Goal: Complete application form: Complete application form

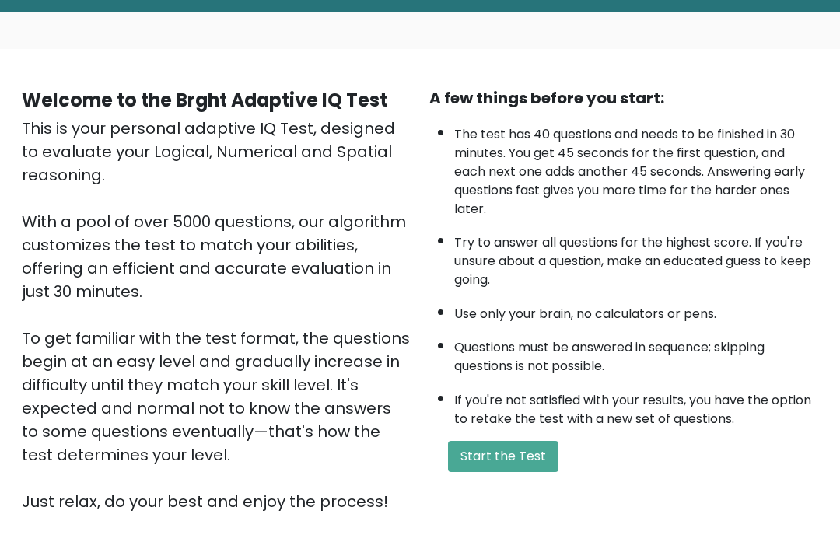
scroll to position [74, 0]
click at [533, 472] on button "Start the Test" at bounding box center [503, 456] width 110 height 31
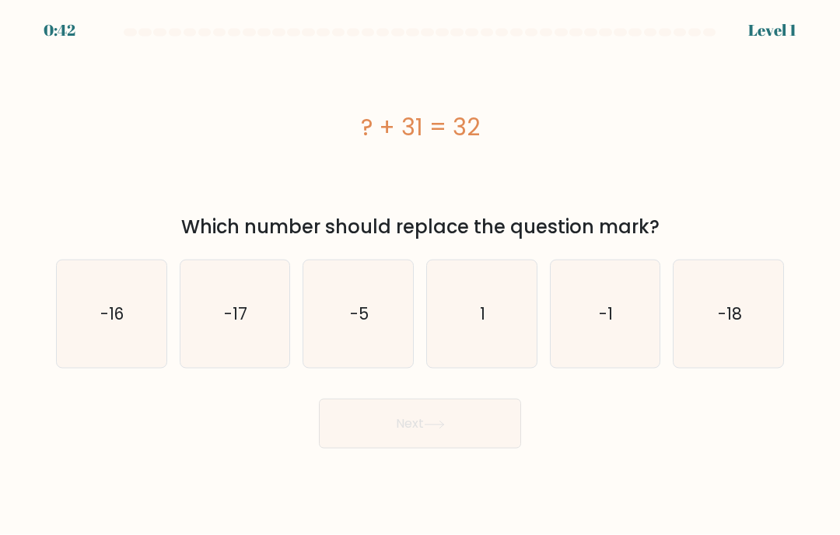
scroll to position [23, 0]
click at [459, 328] on icon "1" at bounding box center [481, 314] width 107 height 107
click at [421, 275] on input "d. 1" at bounding box center [420, 272] width 1 height 8
radio input "true"
click at [492, 413] on button "Next" at bounding box center [420, 424] width 202 height 50
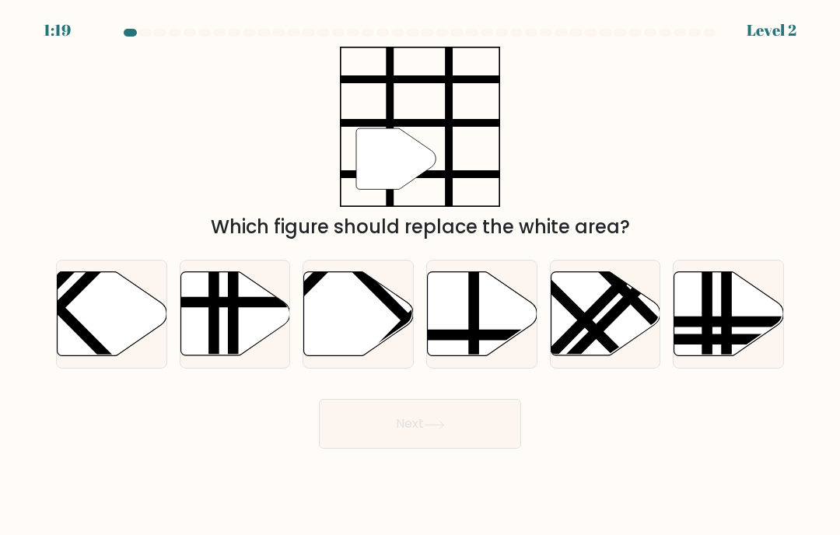
click at [481, 304] on icon at bounding box center [483, 314] width 110 height 84
click at [421, 275] on input "d." at bounding box center [420, 272] width 1 height 8
radio input "true"
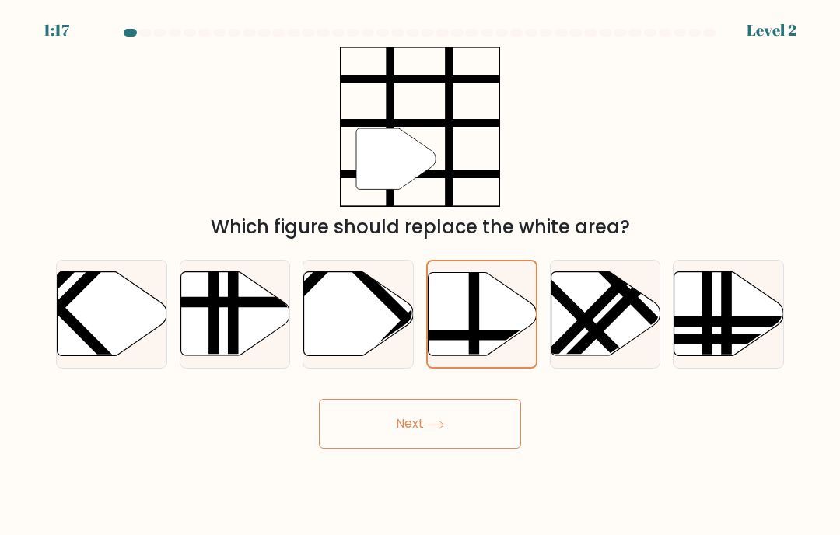
click at [480, 428] on button "Next" at bounding box center [420, 424] width 202 height 50
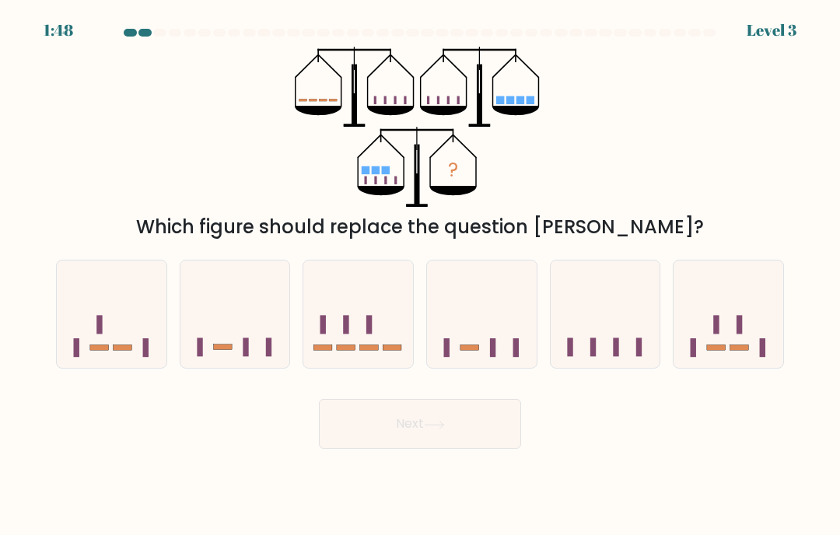
click at [359, 313] on icon at bounding box center [358, 314] width 110 height 91
click at [420, 275] on input "c." at bounding box center [420, 272] width 1 height 8
radio input "true"
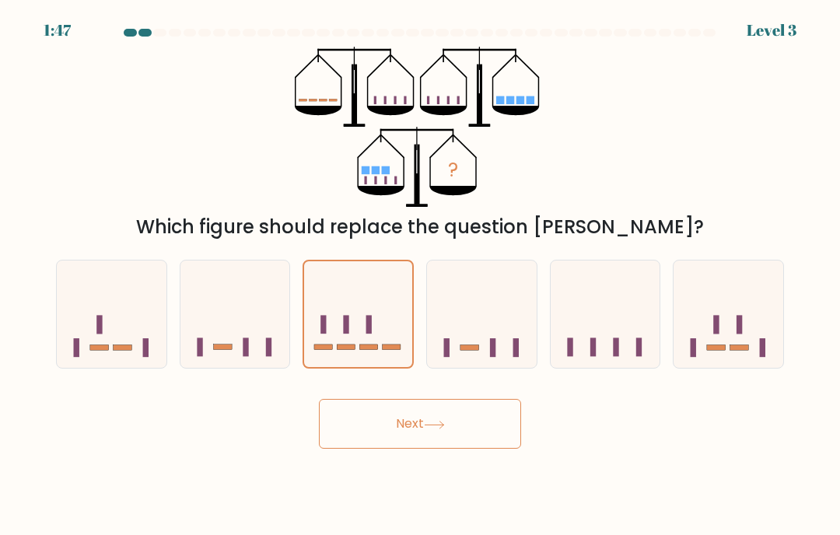
click at [484, 412] on button "Next" at bounding box center [420, 424] width 202 height 50
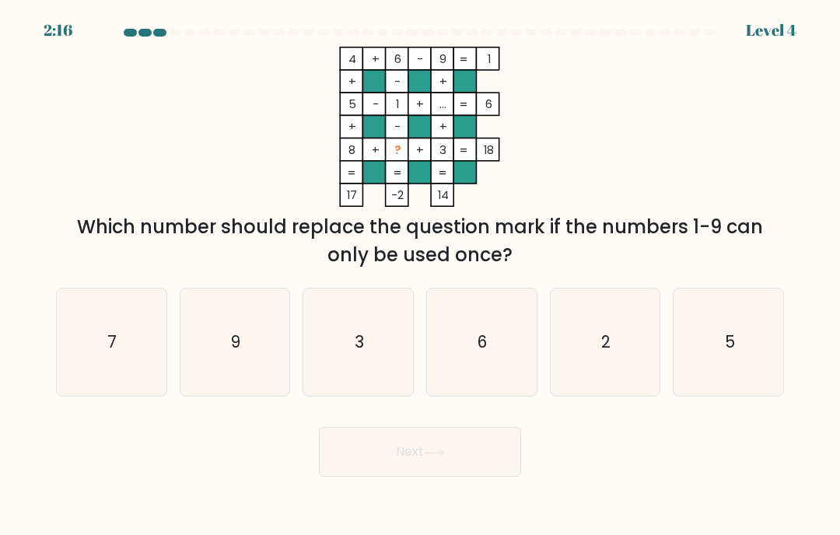
click at [121, 319] on icon "7" at bounding box center [111, 342] width 107 height 107
click at [420, 275] on input "a. 7" at bounding box center [420, 272] width 1 height 8
radio input "true"
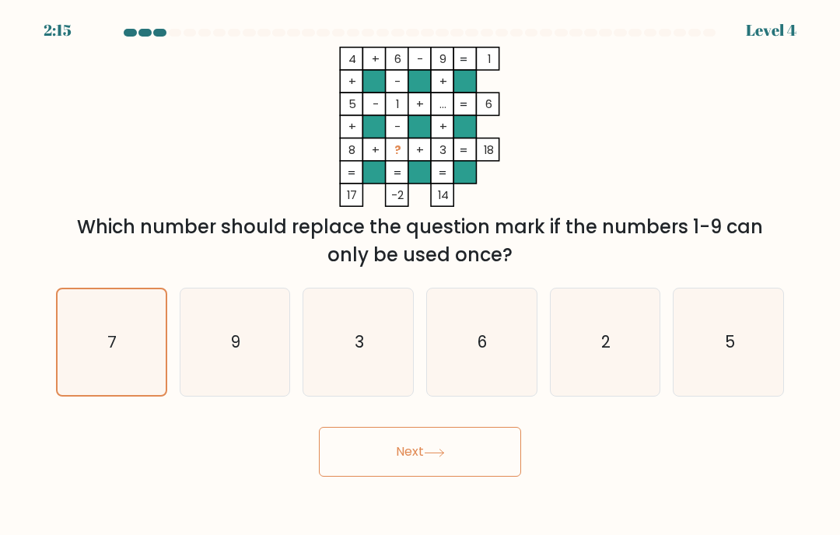
click at [467, 446] on button "Next" at bounding box center [420, 452] width 202 height 50
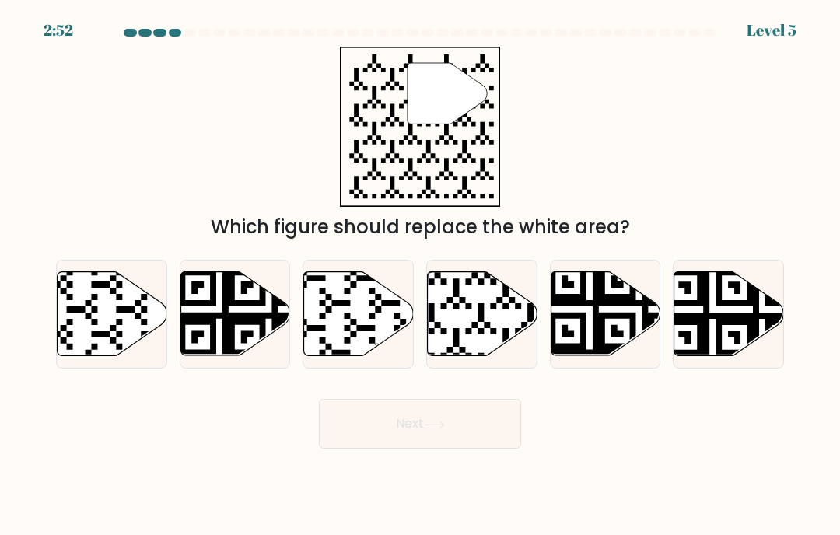
click at [485, 287] on icon at bounding box center [483, 314] width 110 height 84
click at [421, 275] on input "d." at bounding box center [420, 272] width 1 height 8
radio input "true"
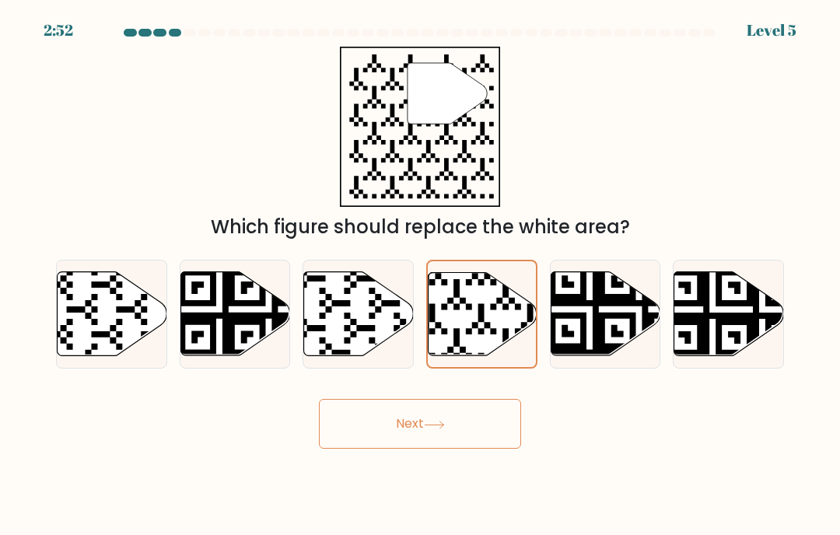
click at [479, 424] on button "Next" at bounding box center [420, 424] width 202 height 50
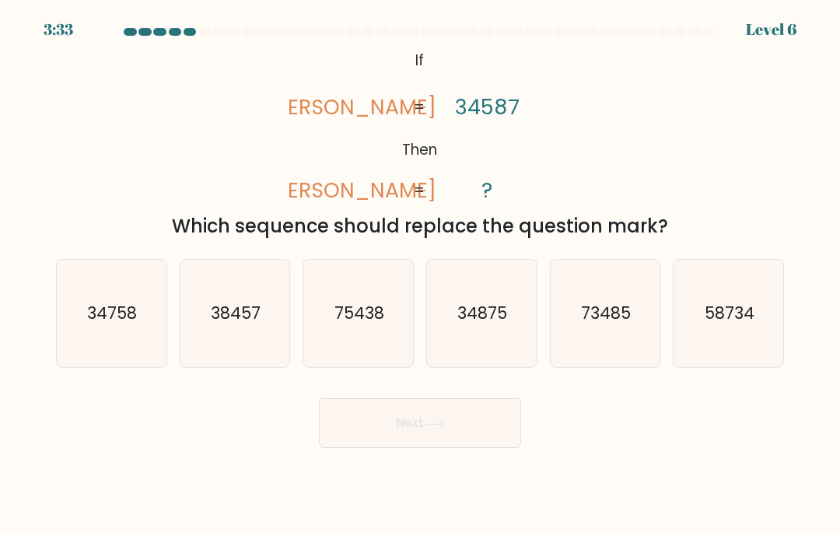
scroll to position [19, 0]
click at [257, 317] on text "38457" at bounding box center [236, 314] width 50 height 23
click at [420, 275] on input "b. 38457" at bounding box center [420, 272] width 1 height 8
radio input "true"
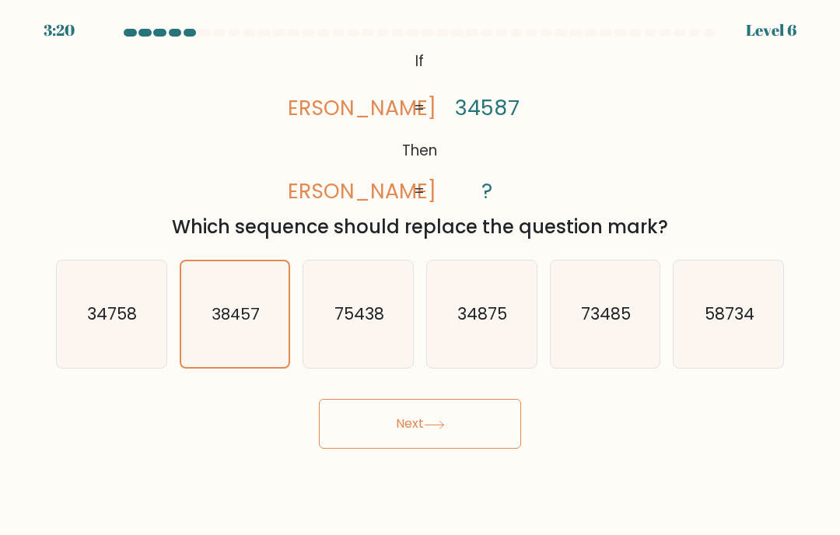
click at [462, 426] on button "Next" at bounding box center [420, 424] width 202 height 50
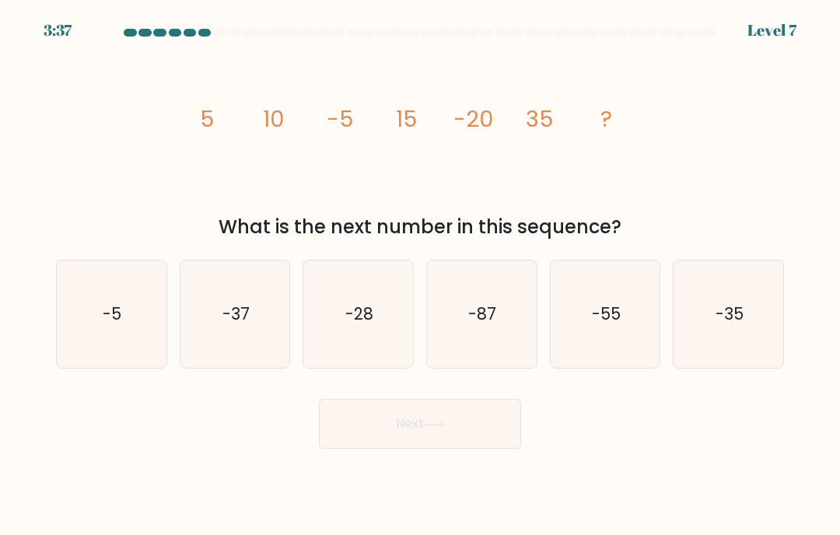
click at [638, 309] on icon "-55" at bounding box center [604, 314] width 107 height 107
click at [421, 275] on input "e. -55" at bounding box center [420, 272] width 1 height 8
radio input "true"
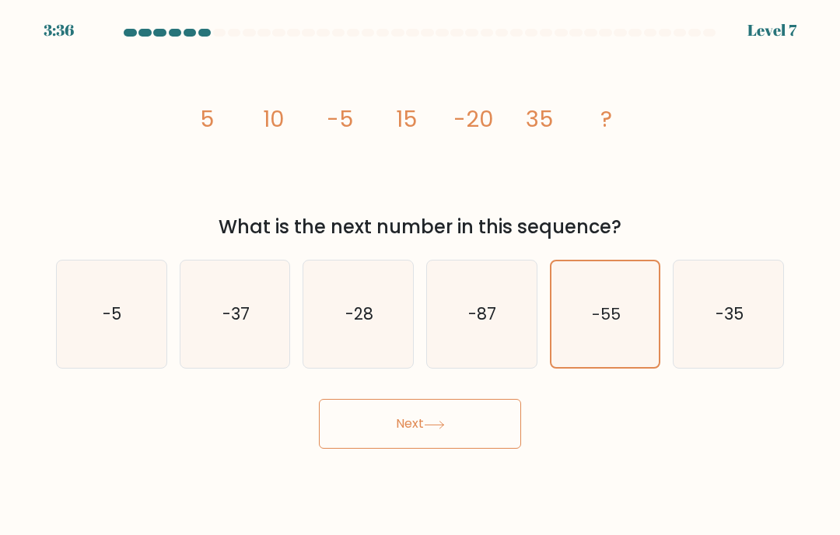
click at [476, 428] on button "Next" at bounding box center [420, 424] width 202 height 50
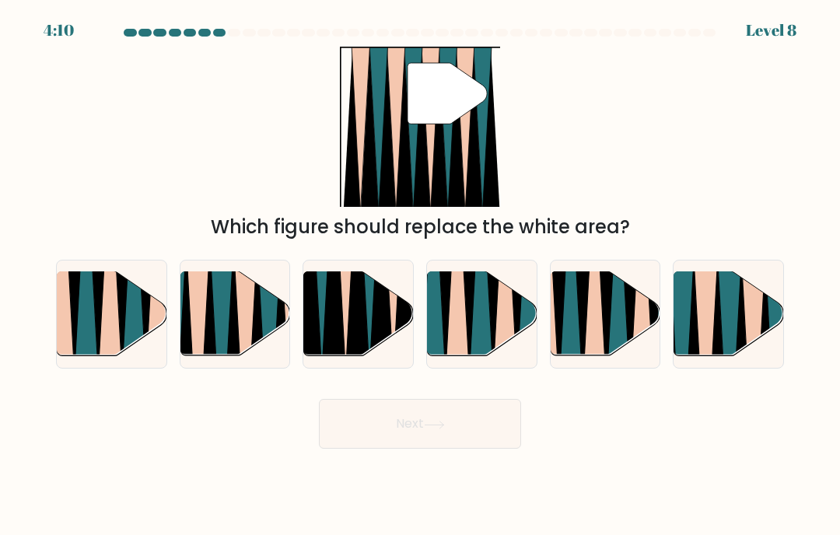
click at [714, 320] on icon at bounding box center [706, 360] width 25 height 219
click at [421, 275] on input "f." at bounding box center [420, 272] width 1 height 8
radio input "true"
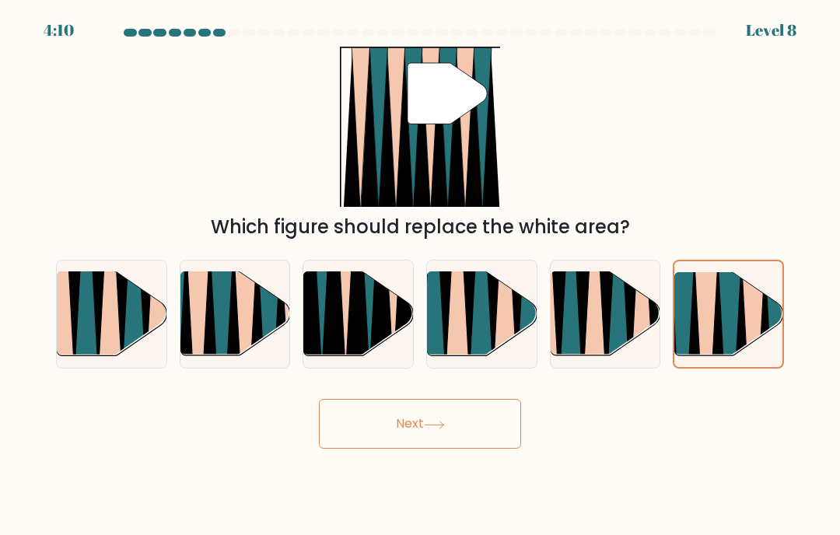
click at [475, 425] on button "Next" at bounding box center [420, 424] width 202 height 50
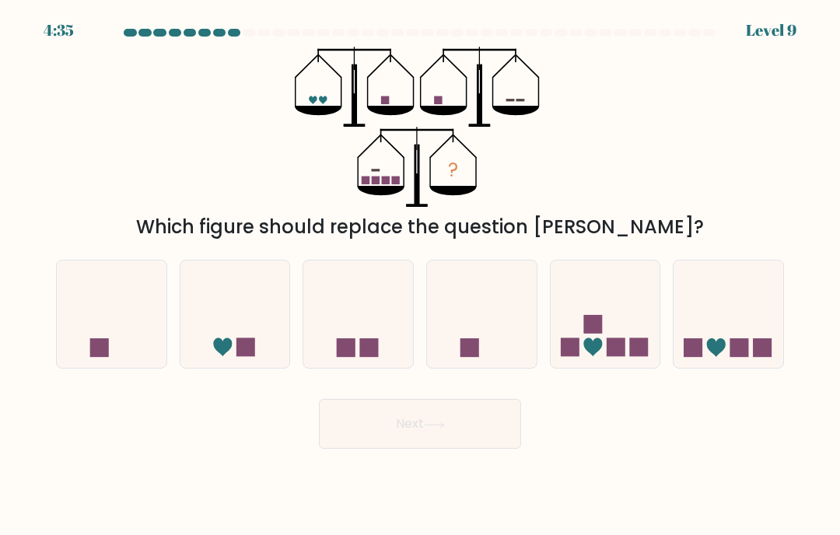
click at [620, 341] on rect at bounding box center [616, 347] width 19 height 19
click at [421, 275] on input "e." at bounding box center [420, 272] width 1 height 8
radio input "true"
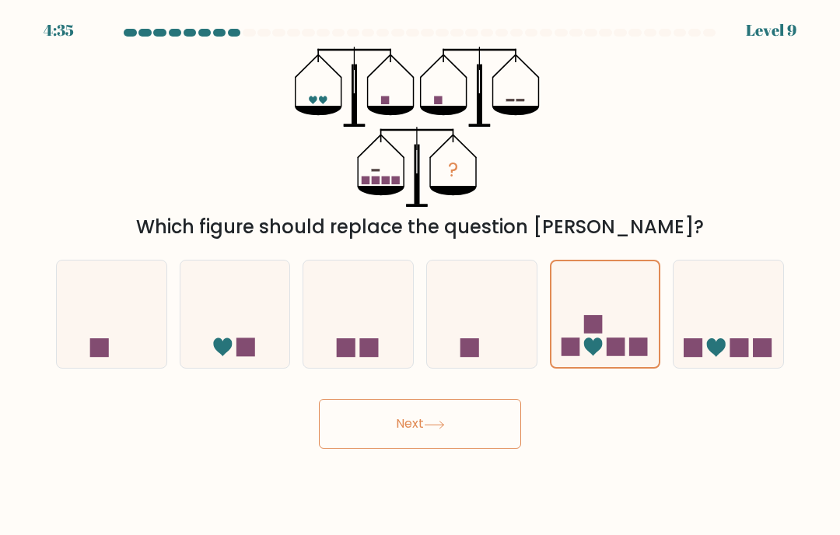
click at [488, 415] on button "Next" at bounding box center [420, 424] width 202 height 50
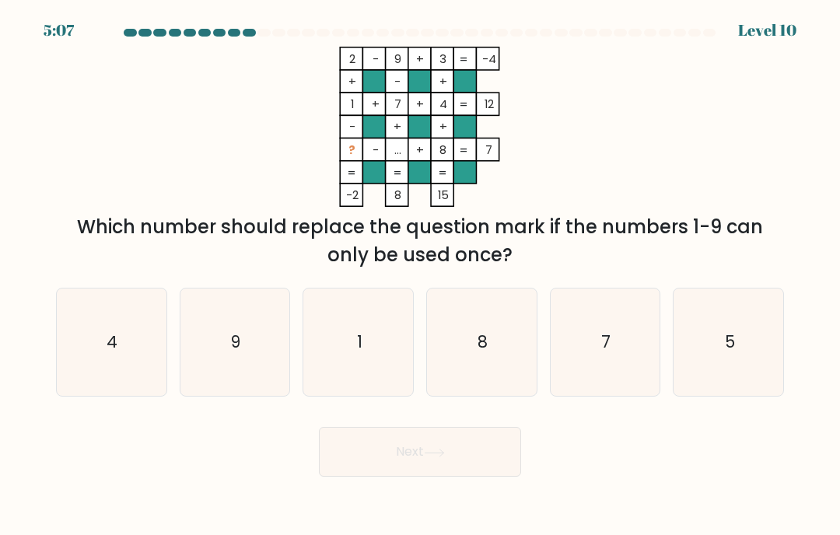
click at [710, 364] on icon "5" at bounding box center [728, 342] width 107 height 107
click at [421, 275] on input "f. 5" at bounding box center [420, 272] width 1 height 8
radio input "true"
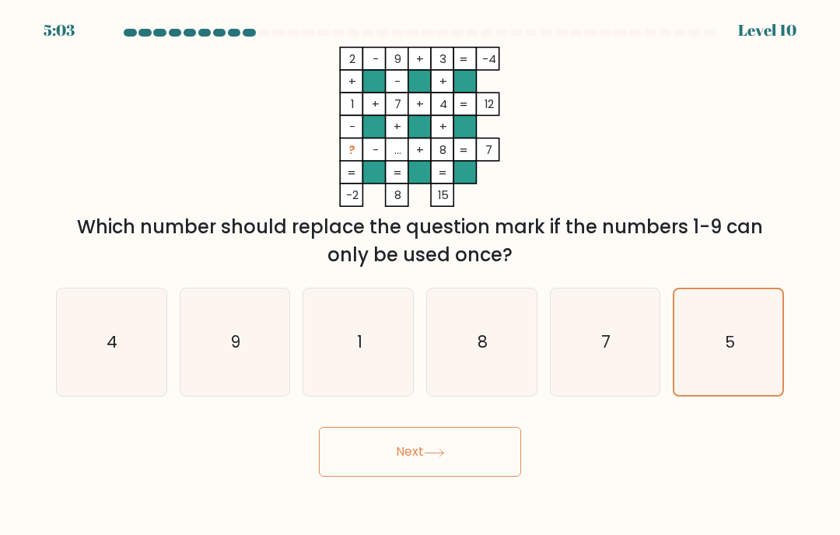
click at [498, 450] on button "Next" at bounding box center [420, 452] width 202 height 50
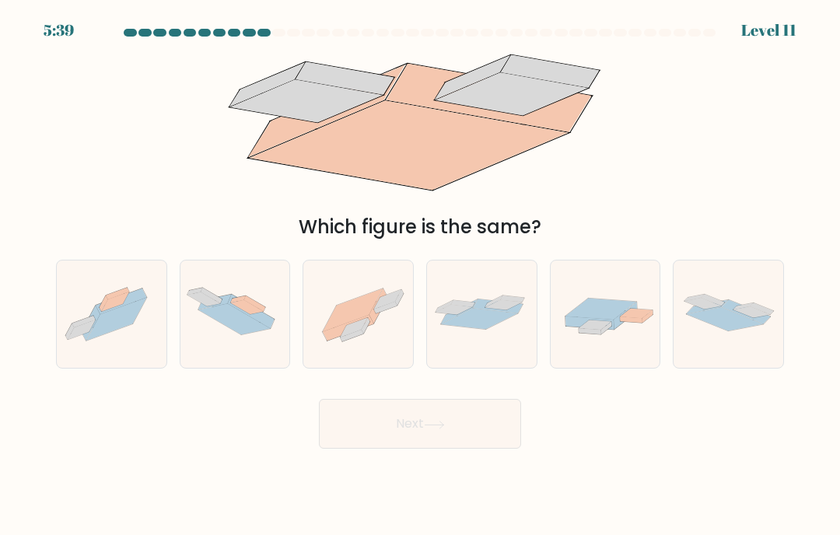
click at [353, 303] on icon at bounding box center [353, 311] width 60 height 44
click at [420, 275] on input "c." at bounding box center [420, 272] width 1 height 8
radio input "true"
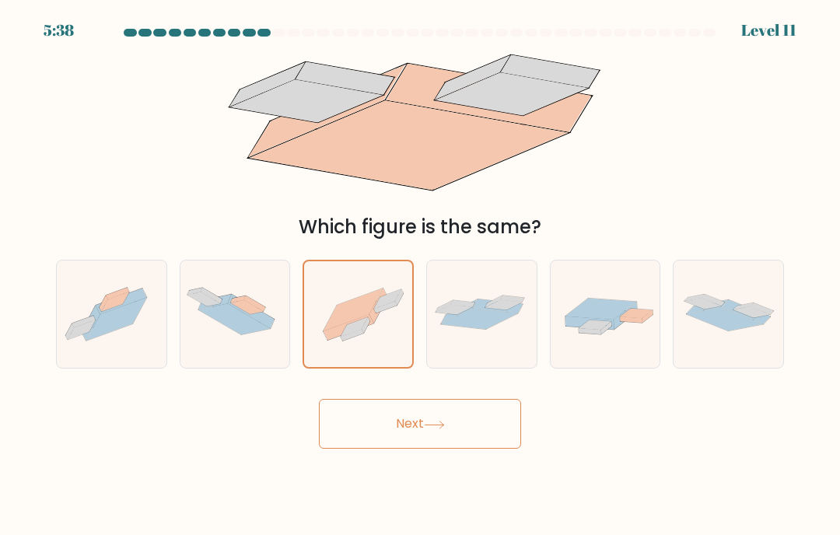
click at [495, 418] on button "Next" at bounding box center [420, 424] width 202 height 50
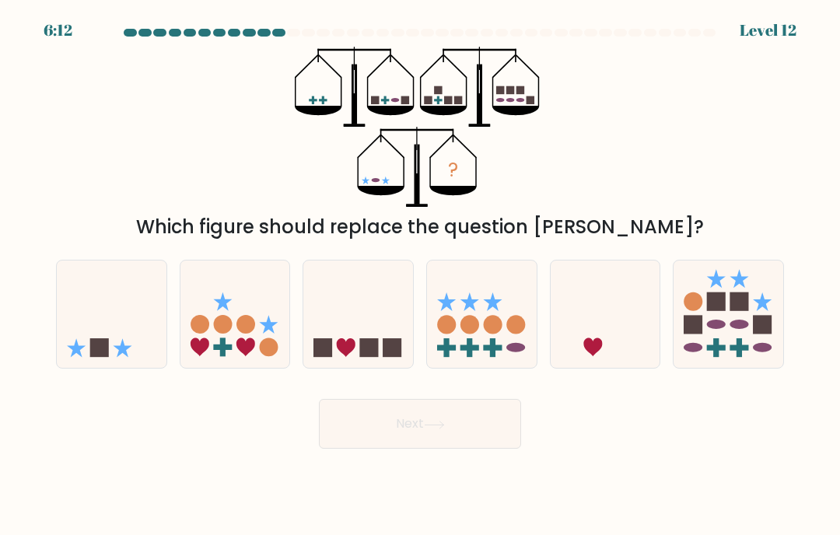
click at [350, 331] on icon at bounding box center [358, 314] width 110 height 91
click at [420, 275] on input "c." at bounding box center [420, 272] width 1 height 8
radio input "true"
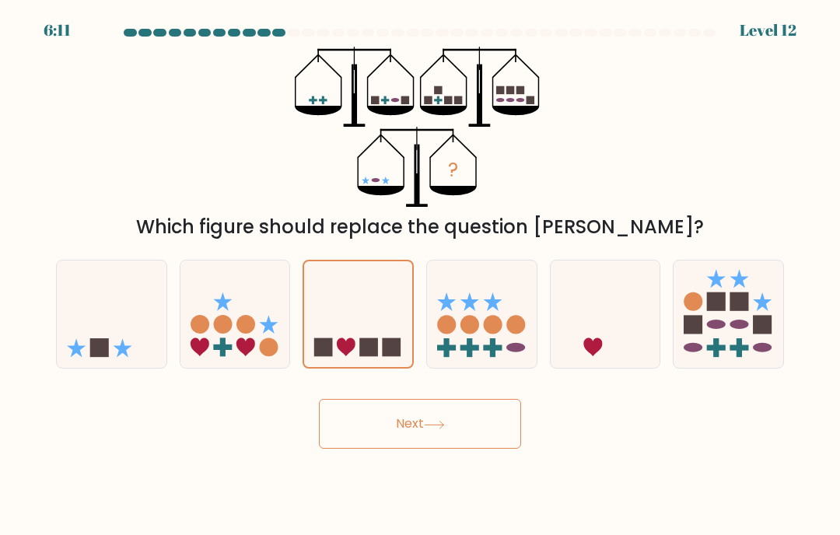
click at [490, 417] on button "Next" at bounding box center [420, 424] width 202 height 50
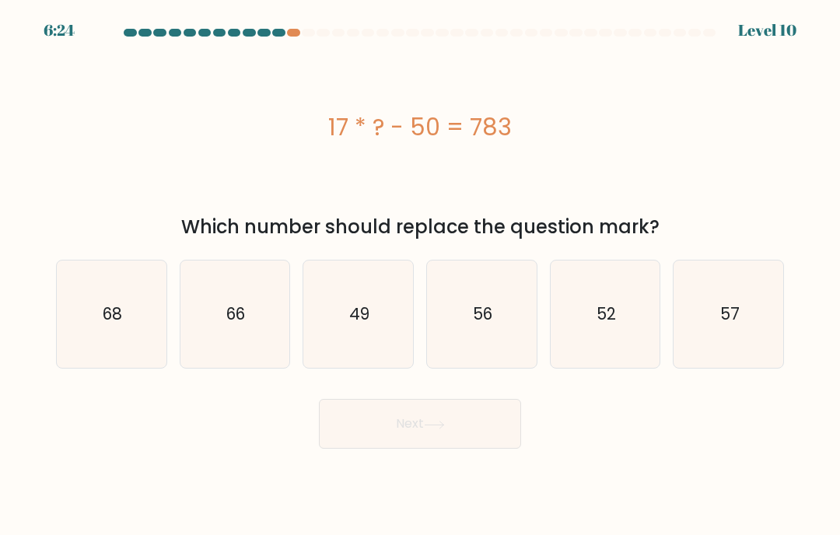
click at [357, 328] on icon "49" at bounding box center [358, 314] width 107 height 107
click at [420, 275] on input "c. 49" at bounding box center [420, 272] width 1 height 8
radio input "true"
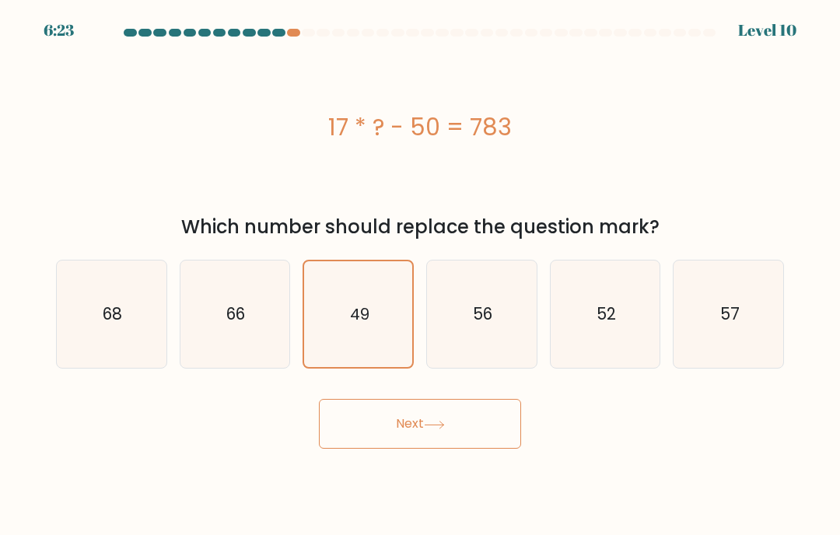
click at [445, 423] on icon at bounding box center [434, 425] width 21 height 9
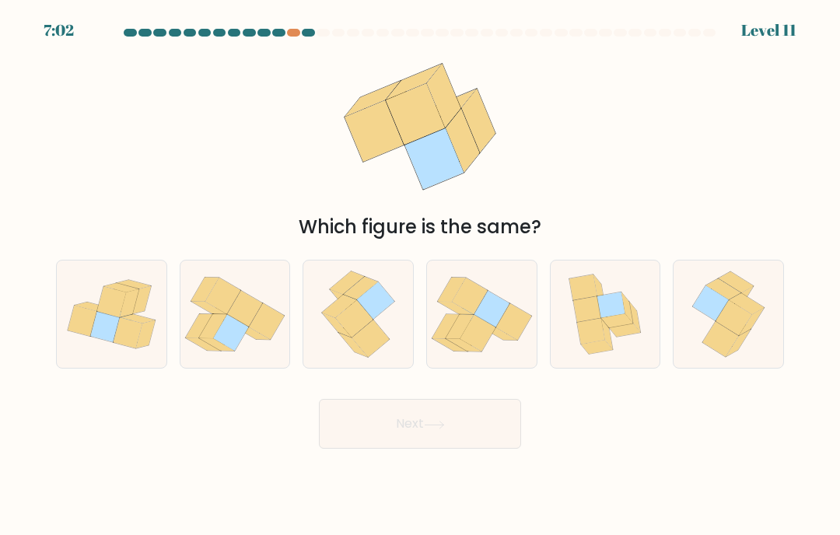
click at [355, 313] on icon at bounding box center [353, 318] width 37 height 37
click at [420, 275] on input "c." at bounding box center [420, 272] width 1 height 8
radio input "true"
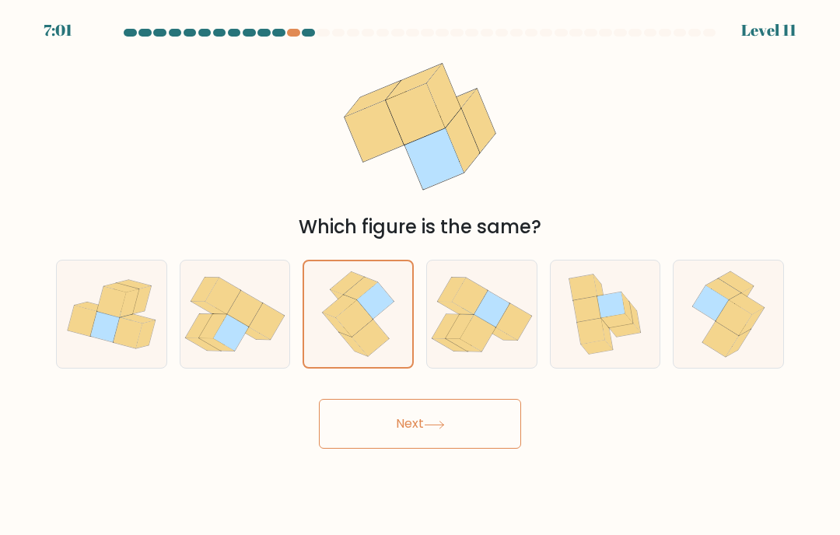
click at [438, 427] on button "Next" at bounding box center [420, 424] width 202 height 50
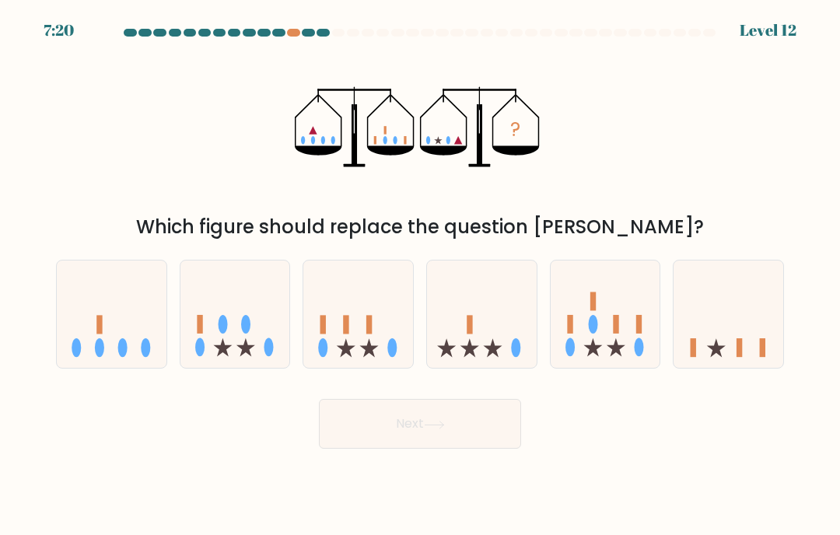
click at [628, 323] on icon at bounding box center [606, 314] width 110 height 91
click at [421, 275] on input "e." at bounding box center [420, 272] width 1 height 8
radio input "true"
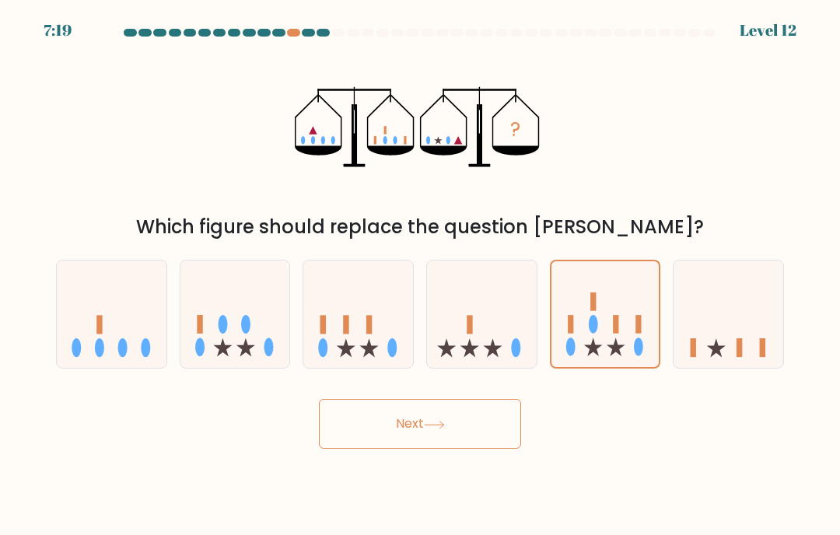
click at [475, 433] on button "Next" at bounding box center [420, 424] width 202 height 50
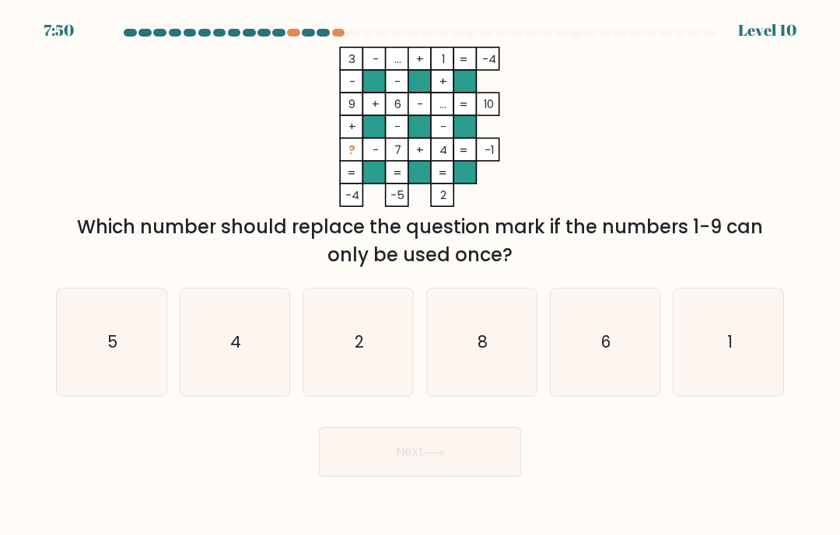
click at [375, 346] on icon "2" at bounding box center [358, 342] width 107 height 107
click at [420, 275] on input "c. 2" at bounding box center [420, 272] width 1 height 8
radio input "true"
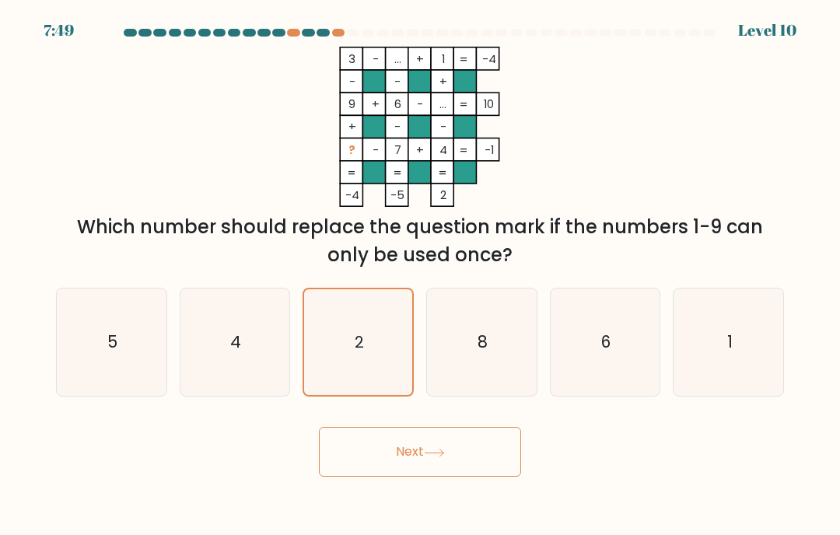
click at [442, 449] on icon at bounding box center [434, 453] width 21 height 9
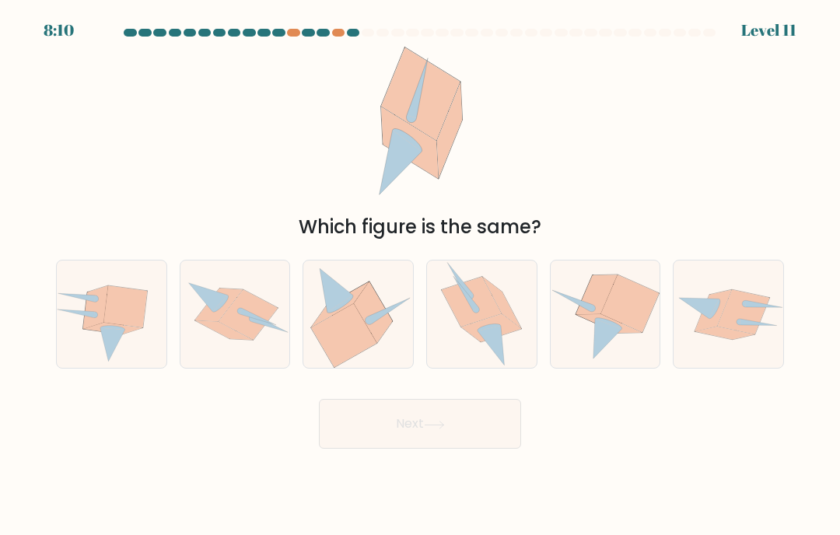
click at [623, 298] on icon at bounding box center [630, 304] width 58 height 58
click at [421, 275] on input "e." at bounding box center [420, 272] width 1 height 8
radio input "true"
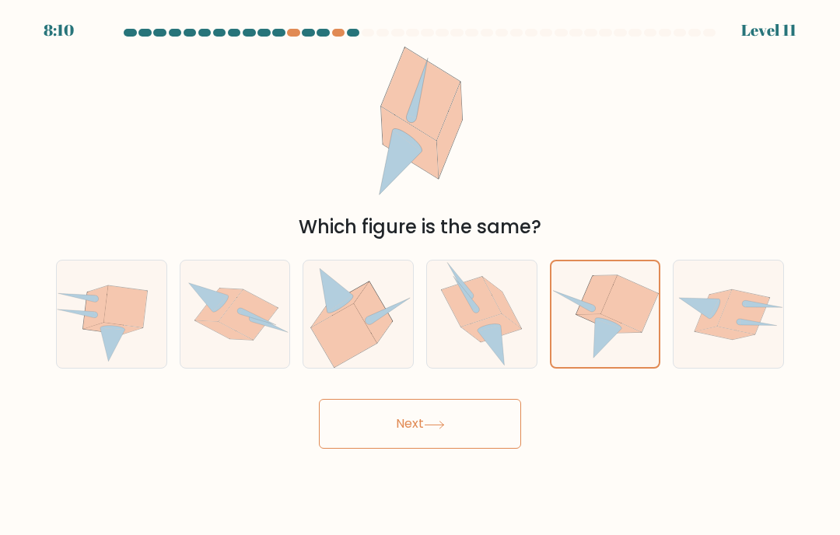
click at [484, 417] on button "Next" at bounding box center [420, 424] width 202 height 50
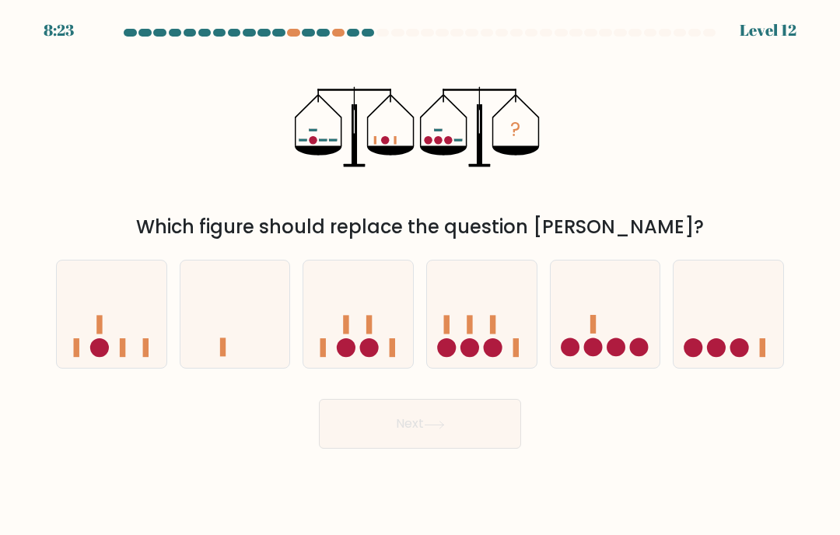
click at [495, 331] on rect at bounding box center [492, 324] width 5 height 19
click at [421, 275] on input "d." at bounding box center [420, 272] width 1 height 8
radio input "true"
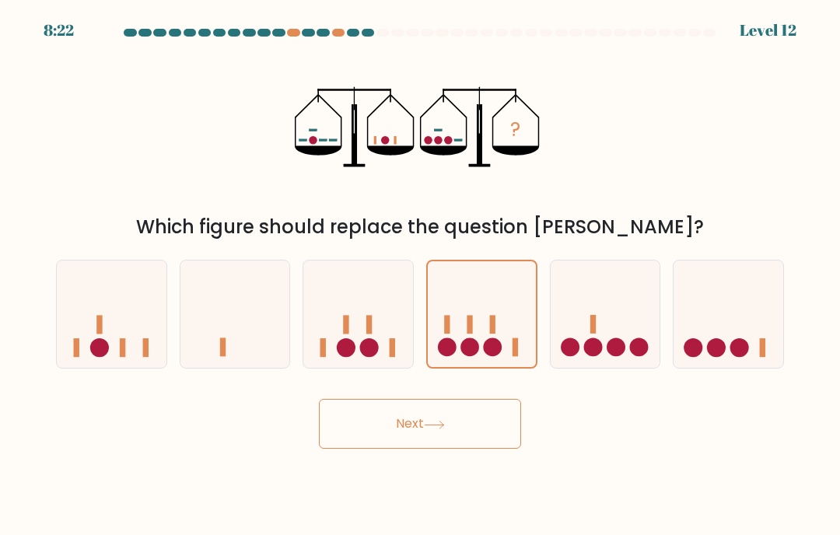
click at [502, 424] on button "Next" at bounding box center [420, 424] width 202 height 50
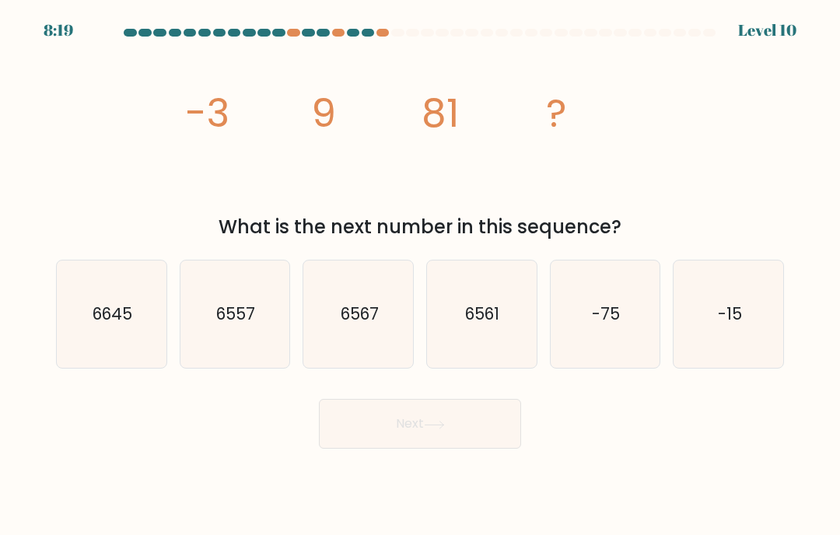
click at [511, 321] on icon "6561" at bounding box center [481, 314] width 107 height 107
click at [421, 275] on input "d. 6561" at bounding box center [420, 272] width 1 height 8
radio input "true"
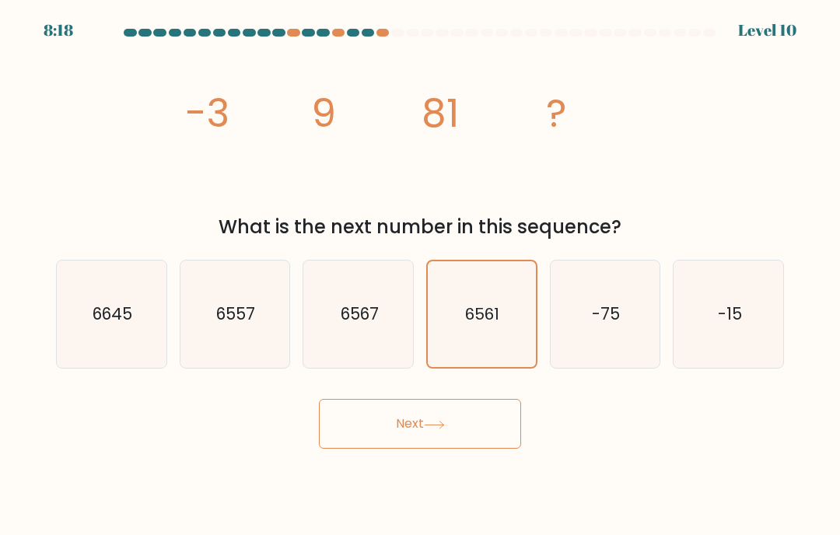
click at [485, 438] on button "Next" at bounding box center [420, 424] width 202 height 50
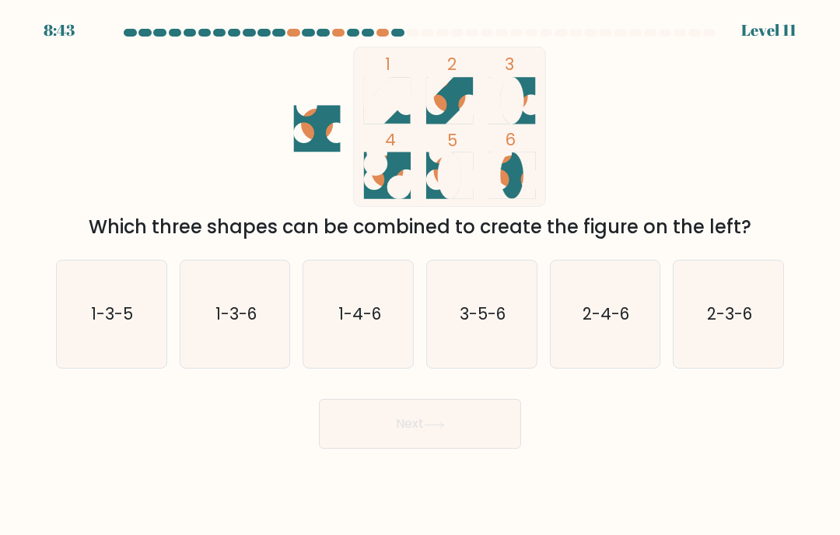
click at [474, 313] on text "3-5-6" at bounding box center [483, 314] width 46 height 23
click at [421, 275] on input "d. 3-5-6" at bounding box center [420, 272] width 1 height 8
radio input "true"
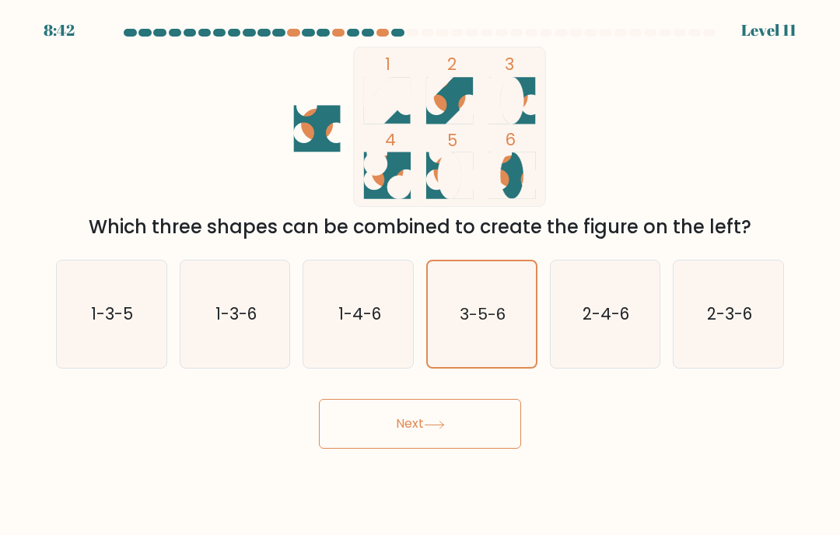
click at [384, 430] on button "Next" at bounding box center [420, 424] width 202 height 50
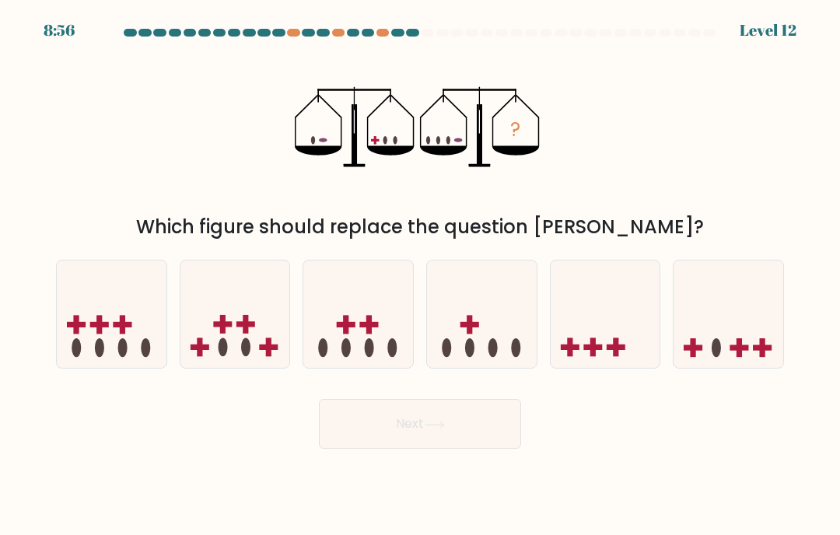
click at [486, 331] on icon at bounding box center [482, 314] width 110 height 91
click at [421, 275] on input "d." at bounding box center [420, 272] width 1 height 8
radio input "true"
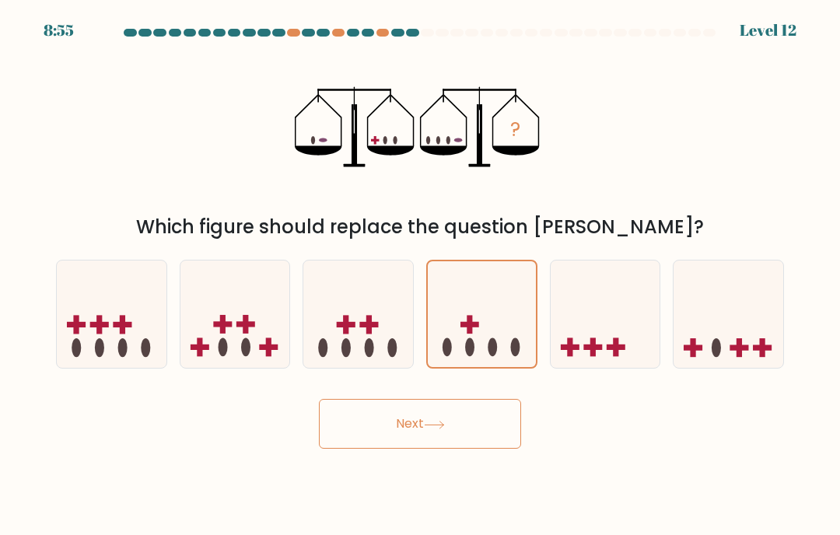
click at [412, 426] on button "Next" at bounding box center [420, 424] width 202 height 50
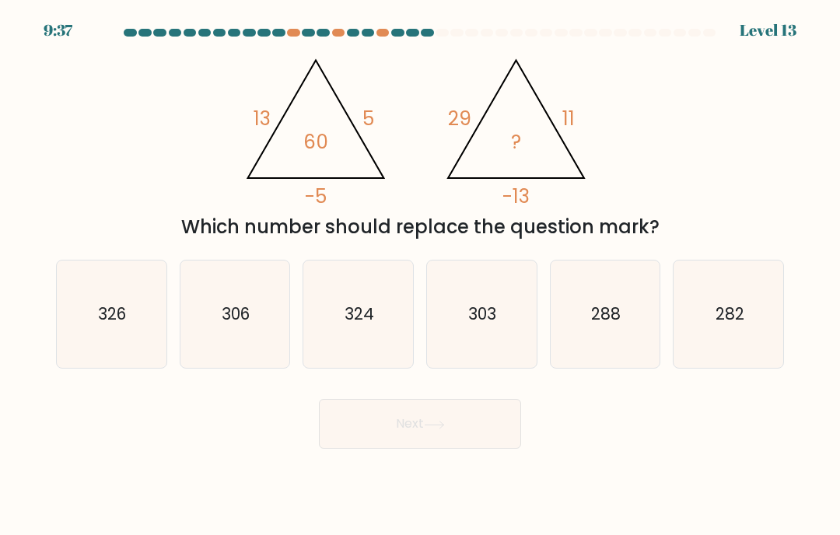
click at [296, 29] on div at bounding box center [293, 33] width 13 height 8
click at [289, 29] on div at bounding box center [293, 33] width 13 height 8
click at [223, 308] on text "306" at bounding box center [236, 314] width 28 height 23
click at [420, 275] on input "b. 306" at bounding box center [420, 272] width 1 height 8
radio input "true"
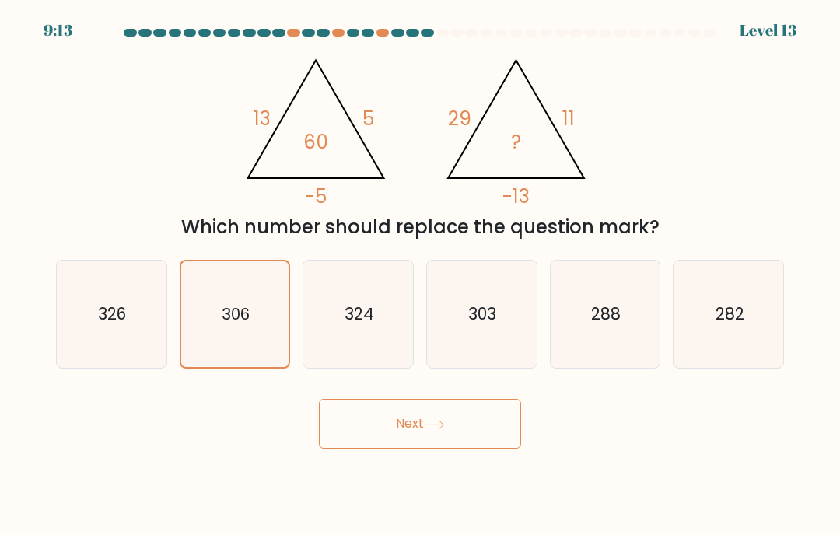
click at [459, 432] on button "Next" at bounding box center [420, 424] width 202 height 50
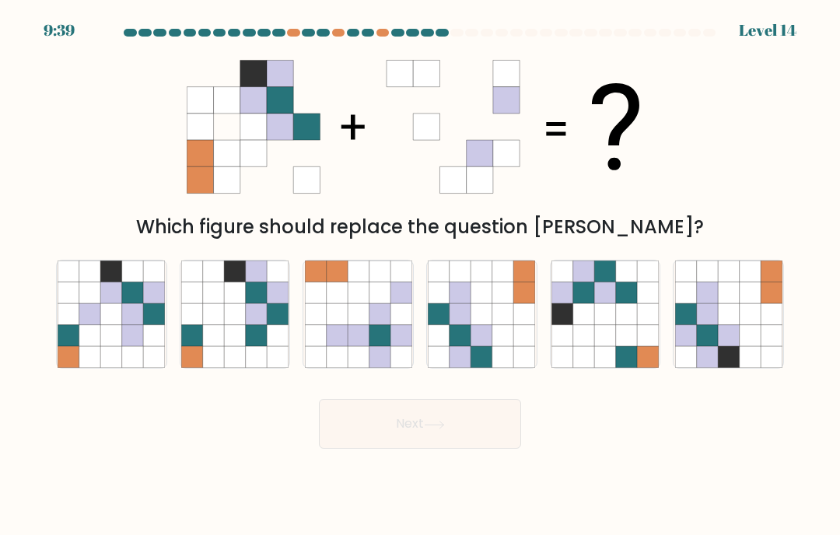
click at [738, 329] on icon at bounding box center [728, 335] width 21 height 21
click at [421, 275] on input "f." at bounding box center [420, 272] width 1 height 8
radio input "true"
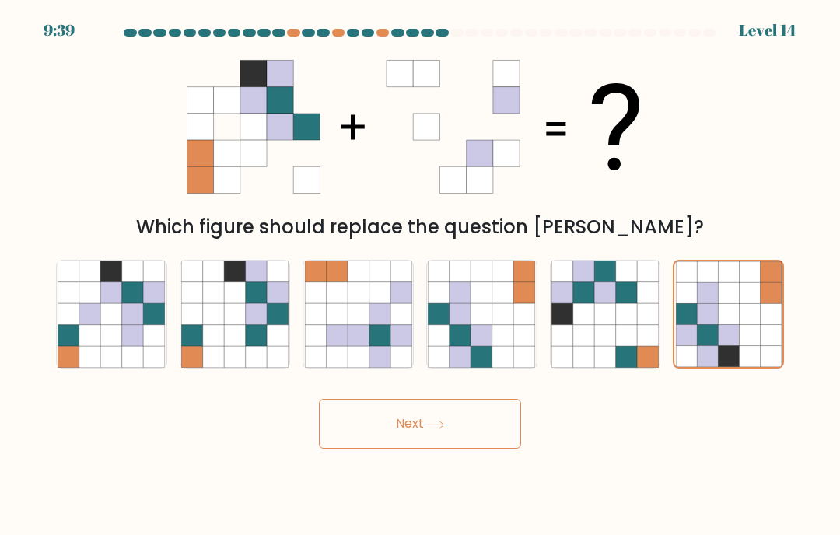
click at [442, 437] on button "Next" at bounding box center [420, 424] width 202 height 50
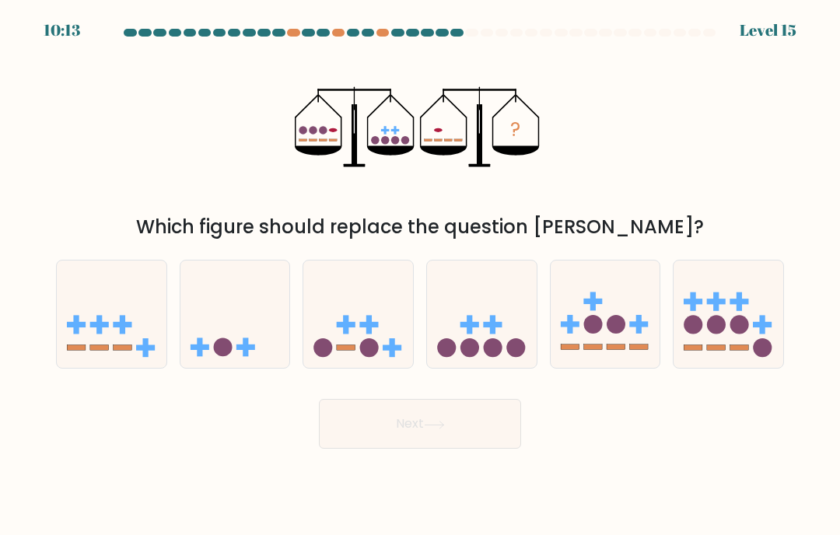
click at [240, 334] on icon at bounding box center [235, 314] width 110 height 91
click at [420, 275] on input "b." at bounding box center [420, 272] width 1 height 8
radio input "true"
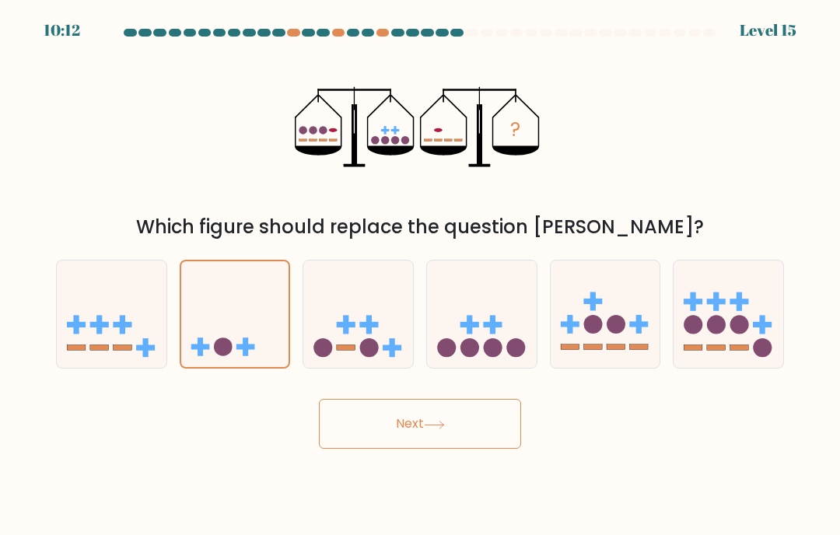
click at [357, 419] on button "Next" at bounding box center [420, 424] width 202 height 50
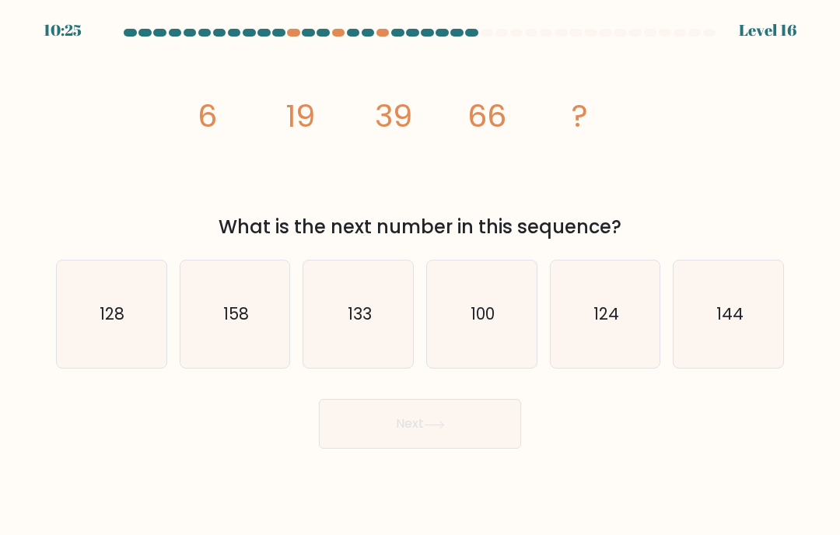
click at [474, 321] on text "100" at bounding box center [482, 314] width 24 height 23
click at [421, 275] on input "d. 100" at bounding box center [420, 272] width 1 height 8
radio input "true"
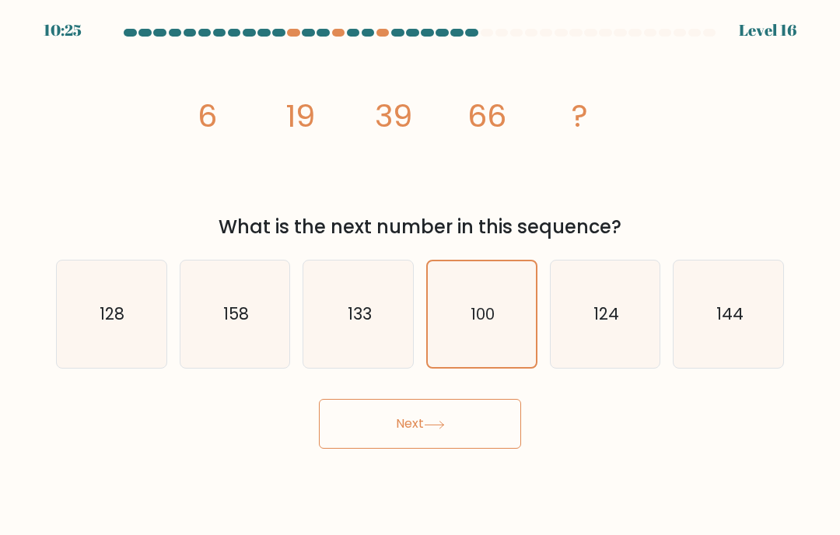
click at [470, 428] on button "Next" at bounding box center [420, 424] width 202 height 50
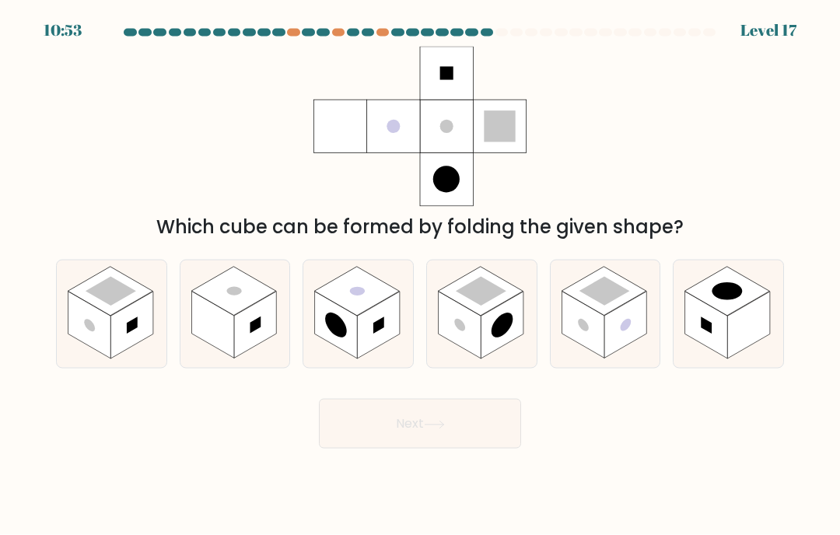
scroll to position [6, 0]
click at [480, 341] on rect at bounding box center [460, 325] width 43 height 67
click at [421, 275] on input "d." at bounding box center [420, 272] width 1 height 8
radio input "true"
click at [414, 442] on button "Next" at bounding box center [420, 424] width 202 height 50
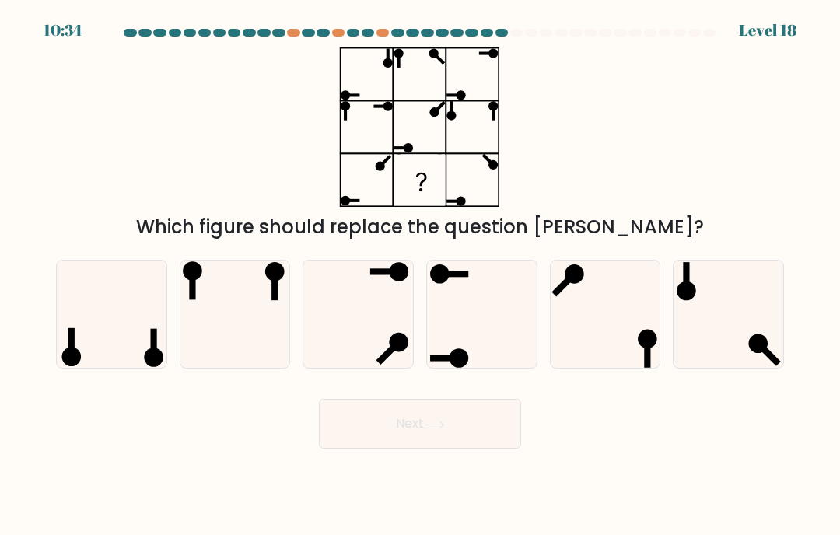
click at [350, 350] on icon at bounding box center [358, 314] width 107 height 107
click at [420, 275] on input "c." at bounding box center [420, 272] width 1 height 8
radio input "true"
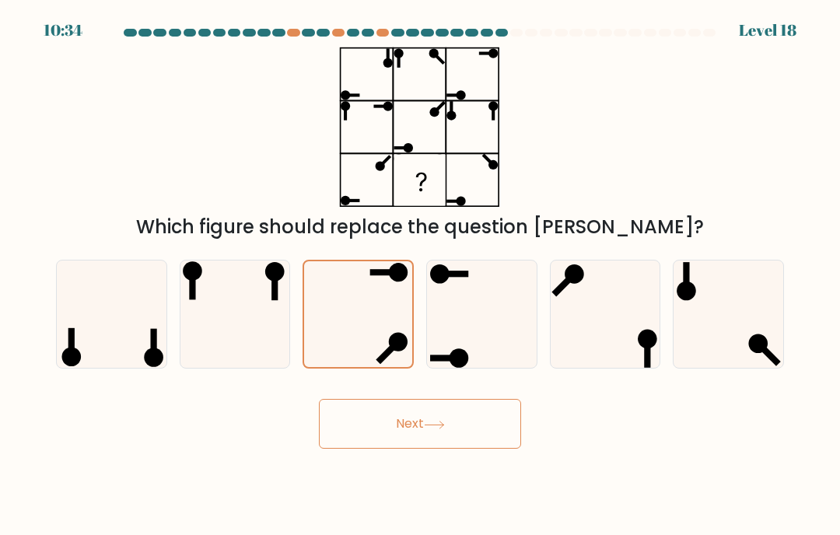
click at [391, 442] on button "Next" at bounding box center [420, 424] width 202 height 50
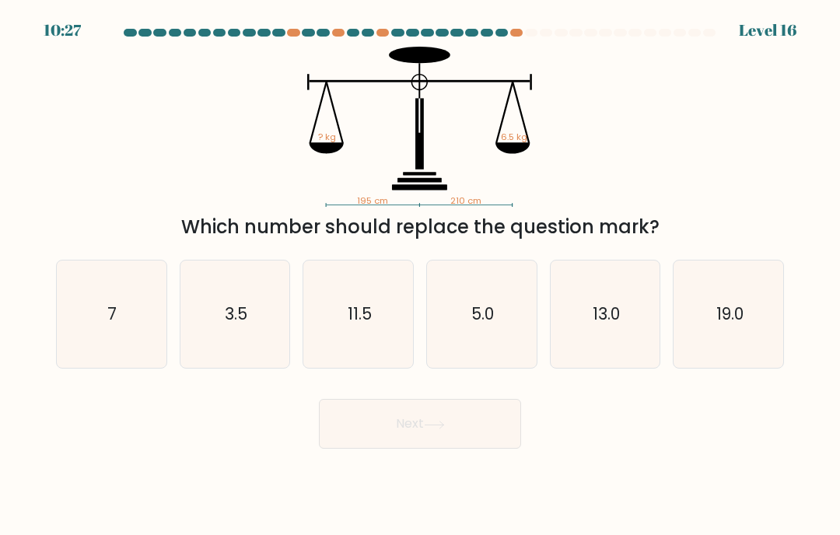
click at [138, 331] on icon "7" at bounding box center [111, 314] width 107 height 107
click at [420, 275] on input "a. 7" at bounding box center [420, 272] width 1 height 8
radio input "true"
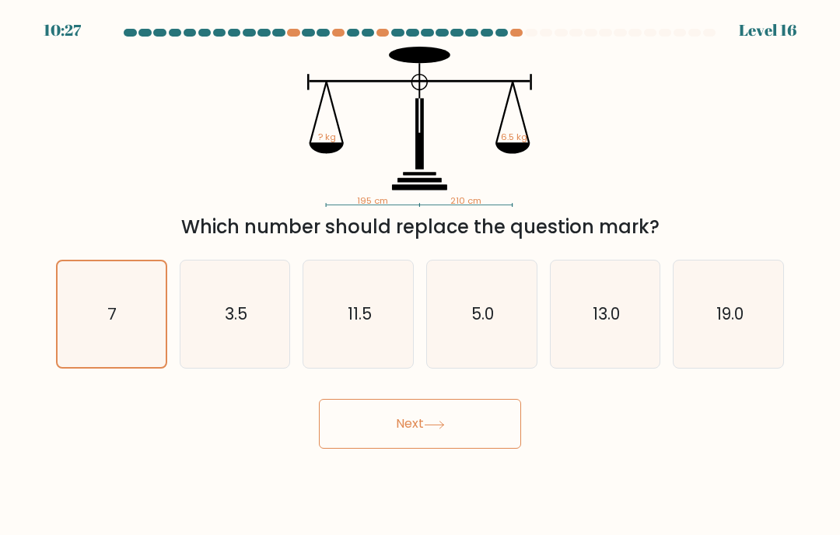
click at [455, 438] on button "Next" at bounding box center [420, 424] width 202 height 50
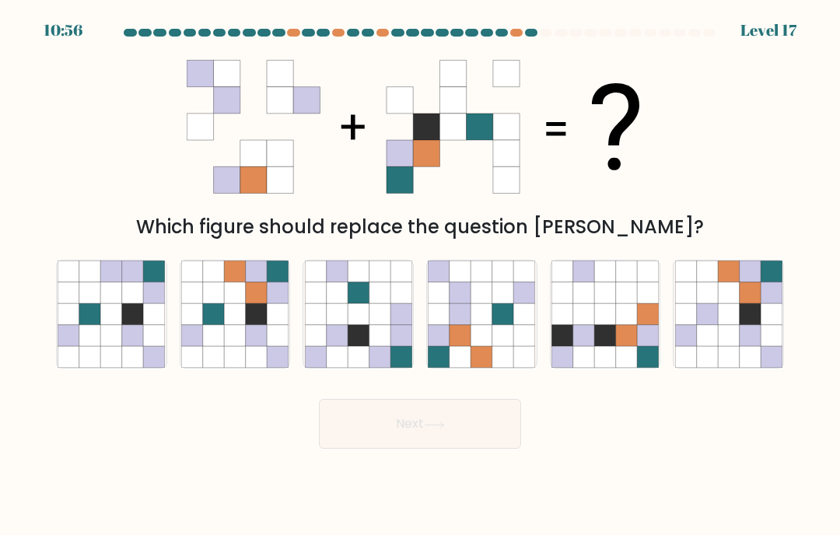
click at [226, 324] on icon at bounding box center [234, 314] width 21 height 21
click at [420, 275] on input "b." at bounding box center [420, 272] width 1 height 8
radio input "true"
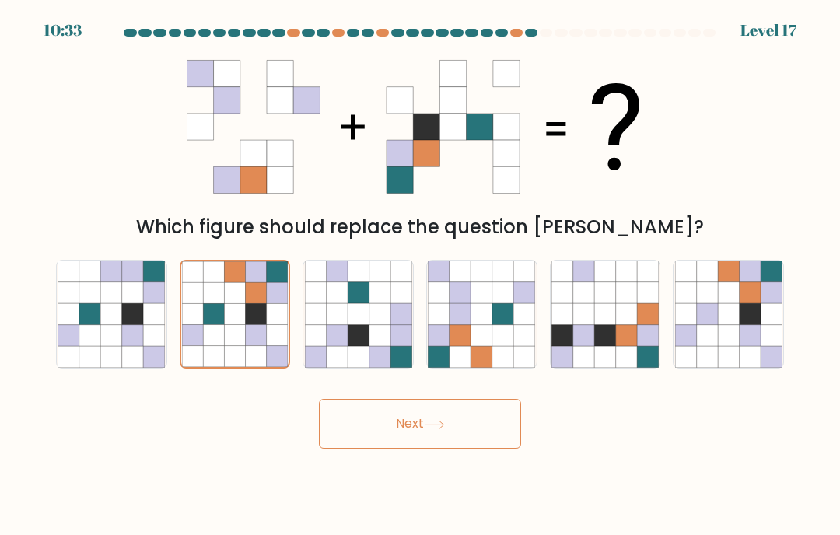
click at [404, 443] on button "Next" at bounding box center [420, 424] width 202 height 50
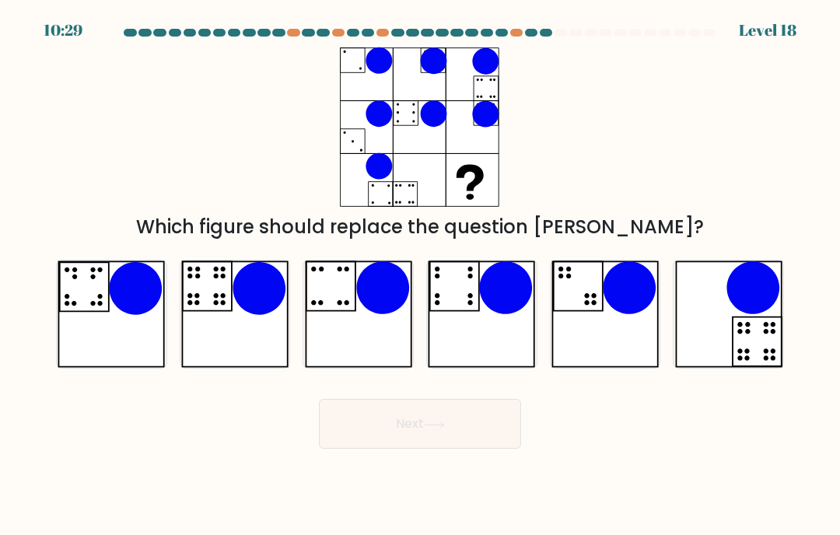
click at [116, 344] on icon at bounding box center [111, 314] width 107 height 107
click at [420, 275] on input "a." at bounding box center [420, 272] width 1 height 8
radio input "true"
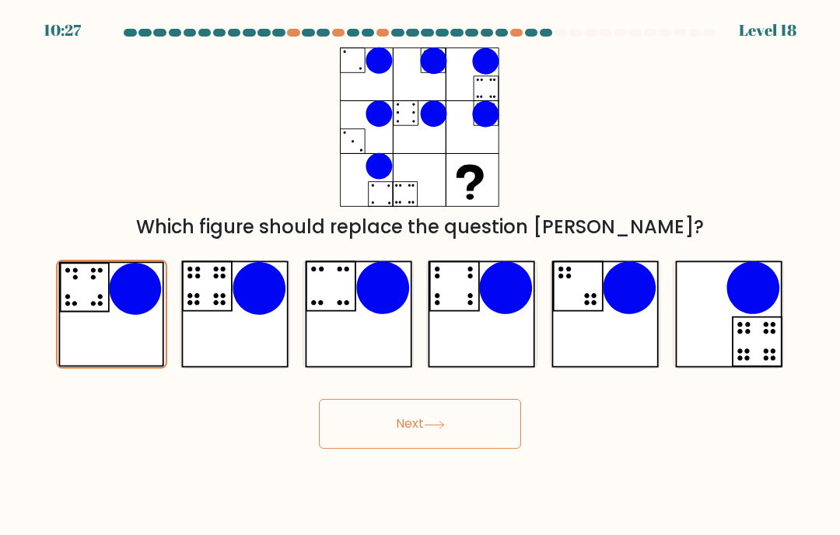
click at [454, 441] on button "Next" at bounding box center [420, 424] width 202 height 50
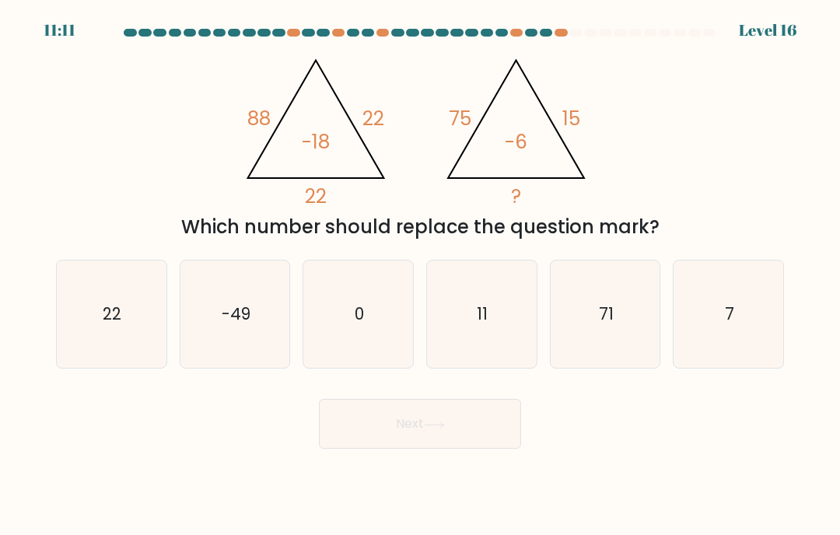
click at [466, 449] on button "Next" at bounding box center [420, 424] width 202 height 50
click at [722, 218] on div "@import url('https://fonts.googleapis.com/css?family=Abril+Fatface:400,100,100i…" at bounding box center [420, 144] width 747 height 194
click at [517, 320] on icon "11" at bounding box center [481, 314] width 107 height 107
click at [421, 275] on input "d. 11" at bounding box center [420, 272] width 1 height 8
radio input "true"
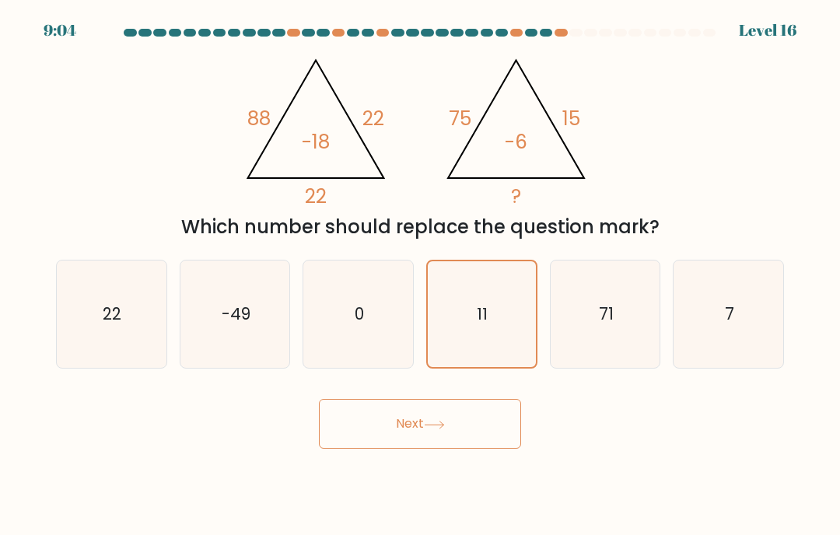
click at [501, 423] on button "Next" at bounding box center [420, 424] width 202 height 50
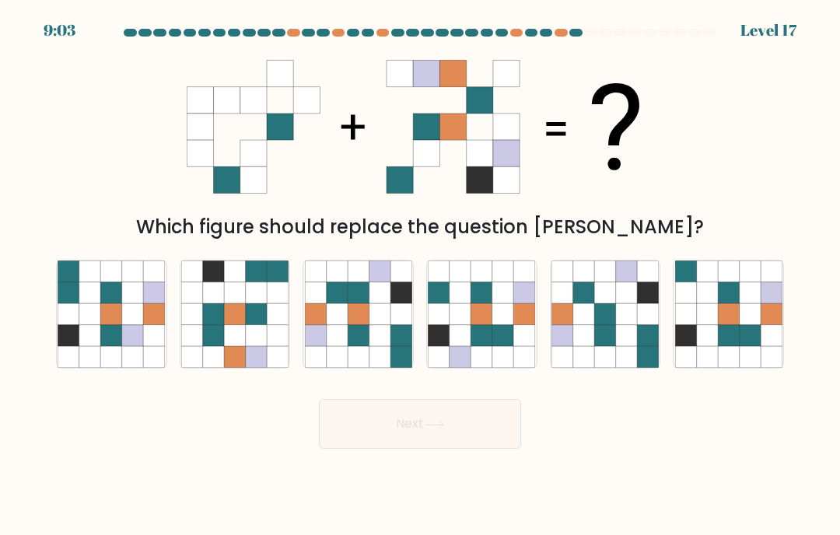
click at [492, 438] on button "Next" at bounding box center [420, 424] width 202 height 50
click at [789, 194] on div "Which figure should replace the question mark?" at bounding box center [420, 144] width 747 height 194
click at [472, 303] on icon at bounding box center [481, 292] width 21 height 21
click at [421, 275] on input "d." at bounding box center [420, 272] width 1 height 8
radio input "true"
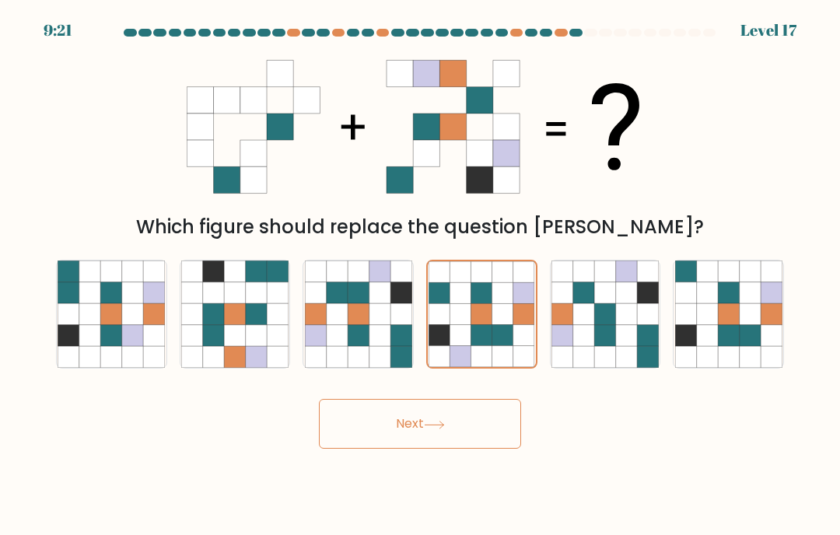
click at [460, 434] on button "Next" at bounding box center [420, 424] width 202 height 50
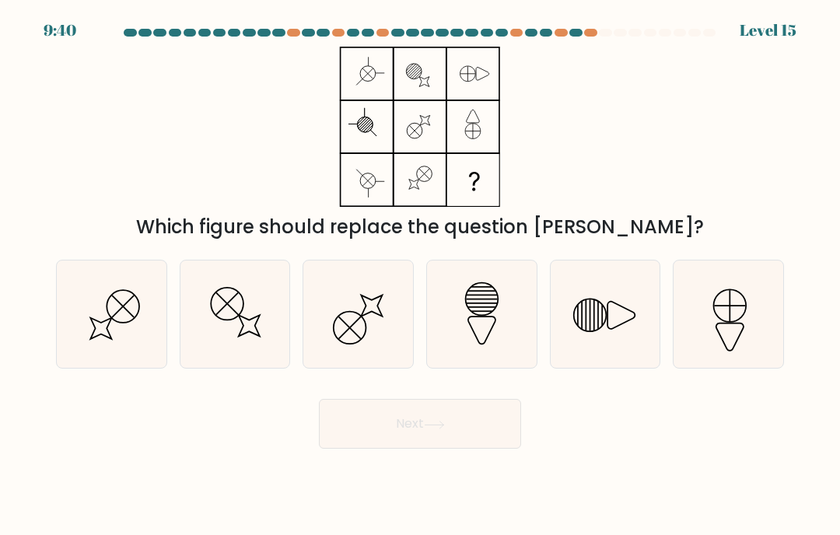
click at [486, 340] on icon at bounding box center [481, 314] width 107 height 107
click at [421, 275] on input "d." at bounding box center [420, 272] width 1 height 8
radio input "true"
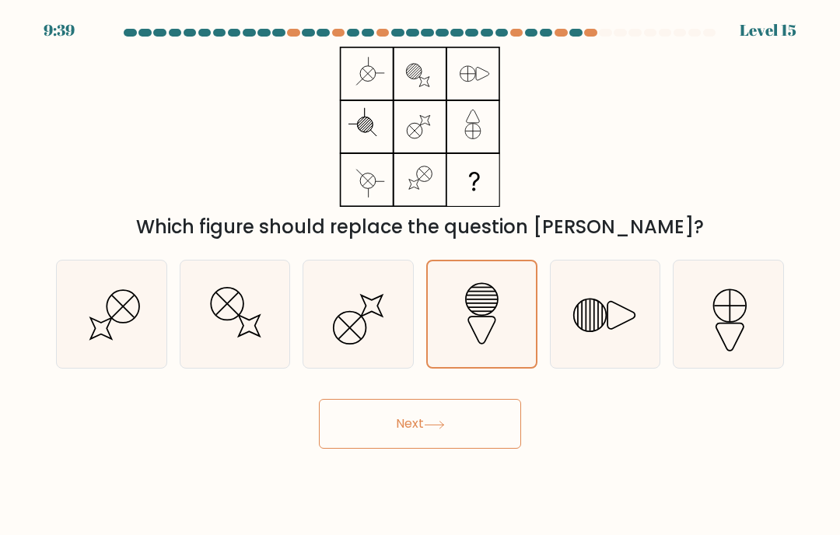
click at [474, 442] on button "Next" at bounding box center [420, 424] width 202 height 50
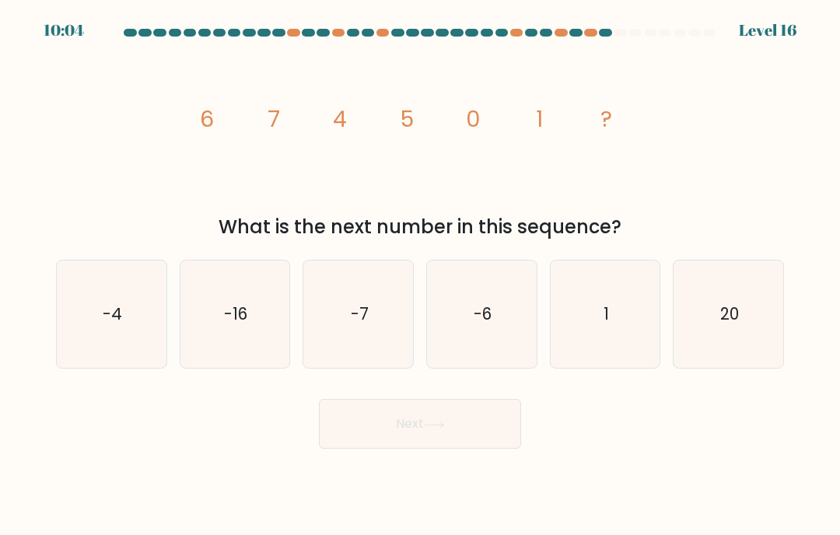
click at [483, 319] on text "-6" at bounding box center [483, 314] width 18 height 23
click at [421, 275] on input "d. -6" at bounding box center [420, 272] width 1 height 8
radio input "true"
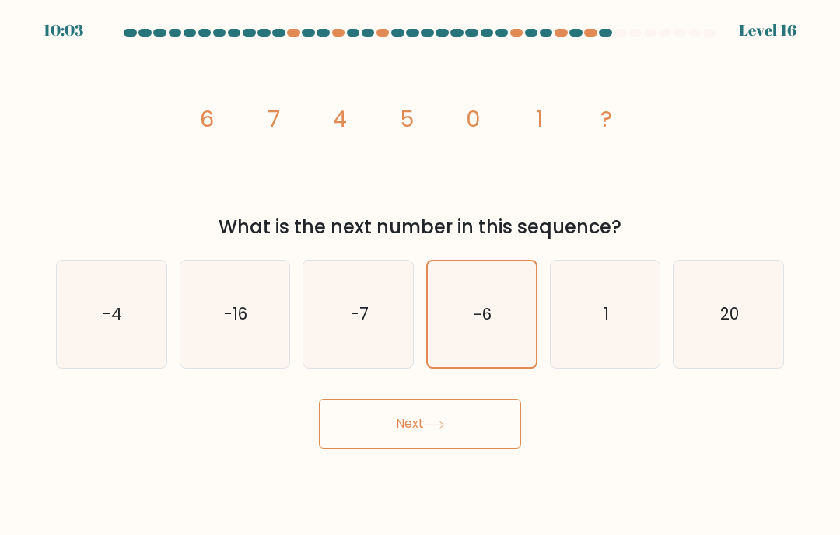
click at [474, 439] on button "Next" at bounding box center [420, 424] width 202 height 50
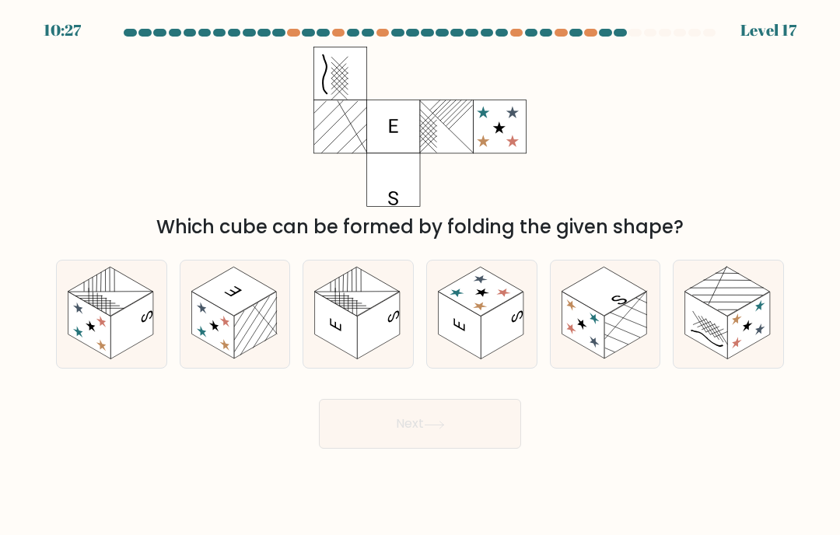
click at [355, 317] on rect at bounding box center [357, 292] width 85 height 49
click at [420, 275] on input "c." at bounding box center [420, 272] width 1 height 8
radio input "true"
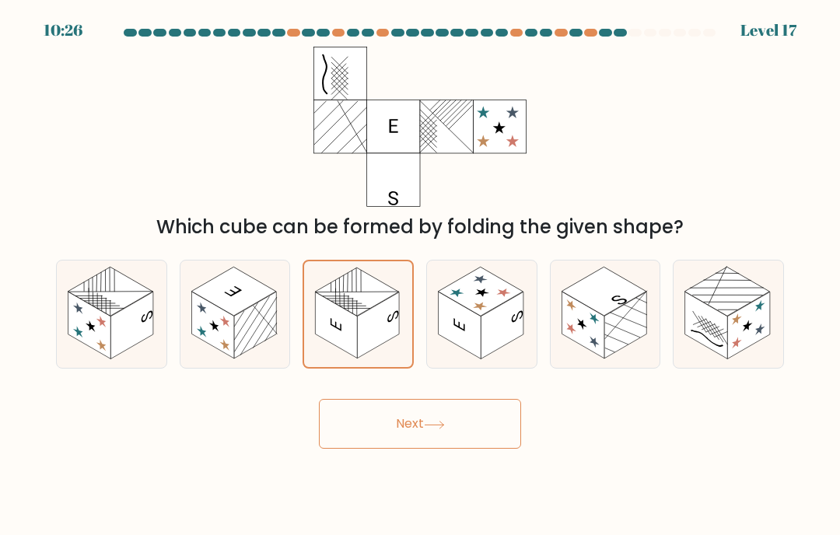
click at [454, 438] on button "Next" at bounding box center [420, 424] width 202 height 50
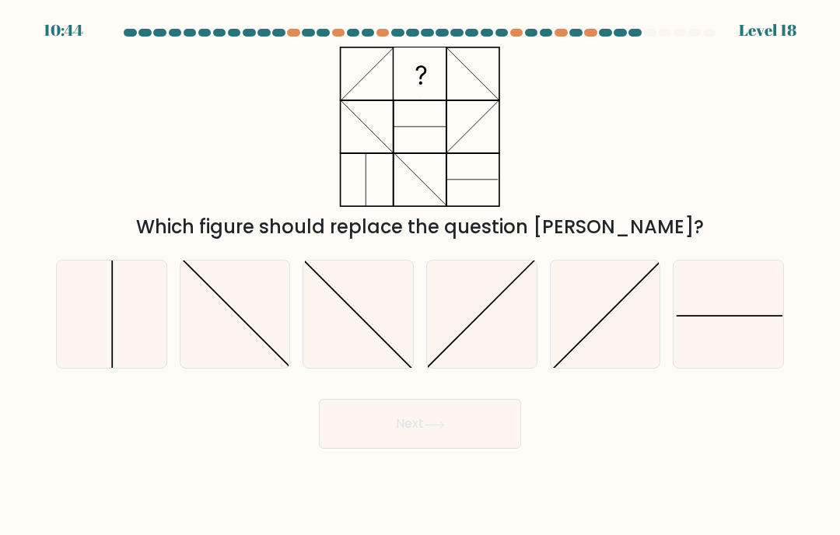
click at [485, 318] on icon at bounding box center [481, 314] width 107 height 107
click at [421, 275] on input "d." at bounding box center [420, 272] width 1 height 8
radio input "true"
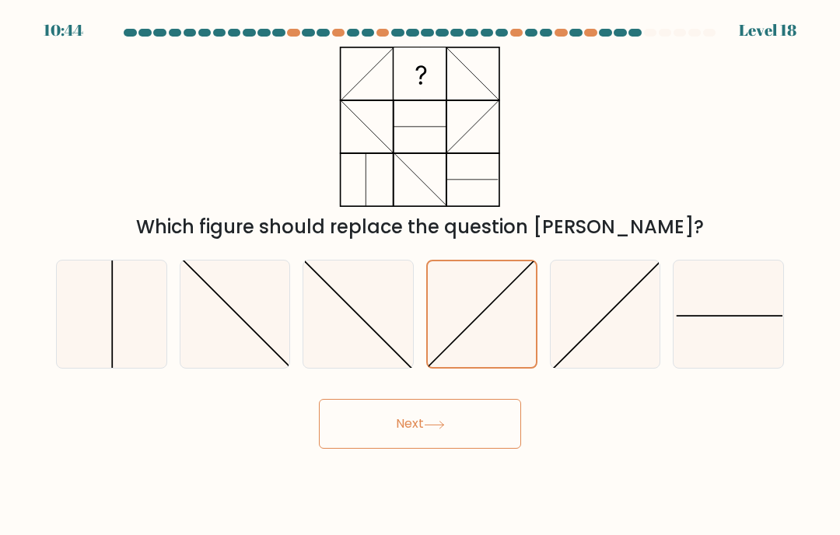
click at [518, 411] on button "Next" at bounding box center [420, 424] width 202 height 50
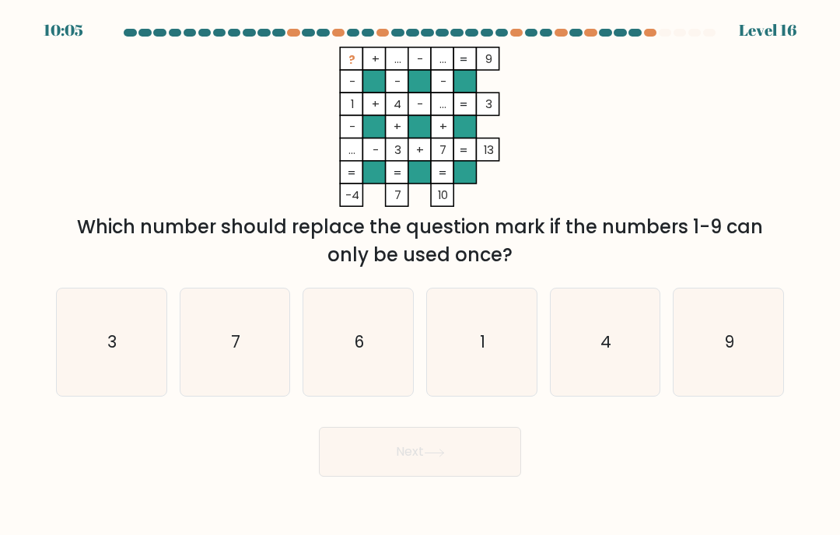
click at [356, 348] on text "6" at bounding box center [359, 342] width 9 height 23
click at [420, 275] on input "c. 6" at bounding box center [420, 272] width 1 height 8
radio input "true"
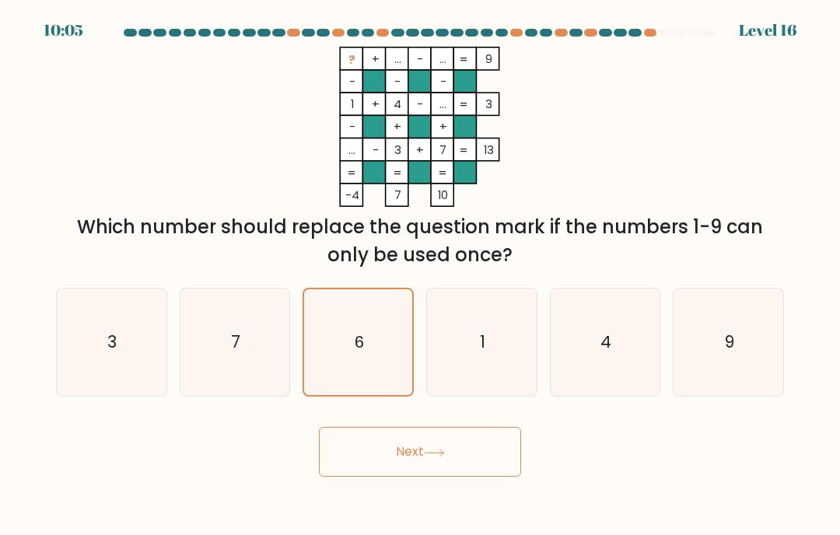
click at [457, 465] on button "Next" at bounding box center [420, 452] width 202 height 50
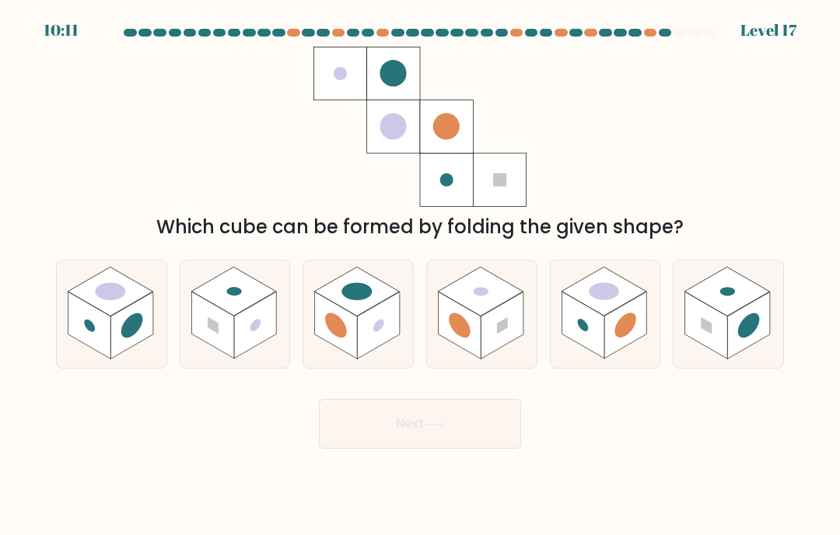
click at [603, 345] on rect at bounding box center [582, 325] width 43 height 67
click at [421, 275] on input "e." at bounding box center [420, 272] width 1 height 8
radio input "true"
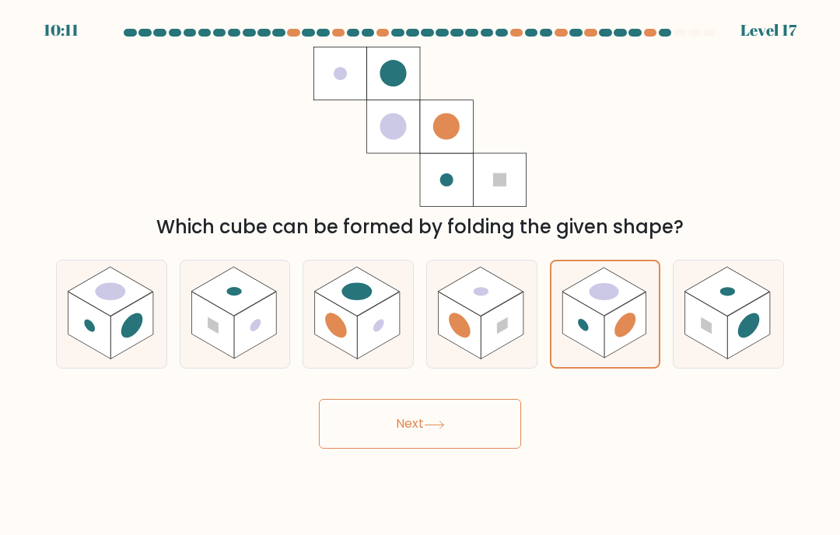
click at [477, 441] on button "Next" at bounding box center [420, 424] width 202 height 50
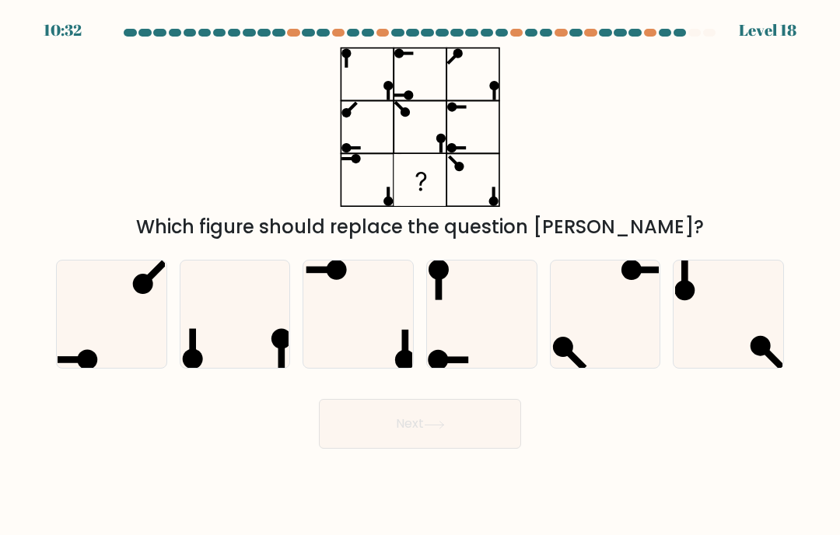
click at [238, 321] on icon at bounding box center [234, 314] width 107 height 107
click at [420, 275] on input "b." at bounding box center [420, 272] width 1 height 8
radio input "true"
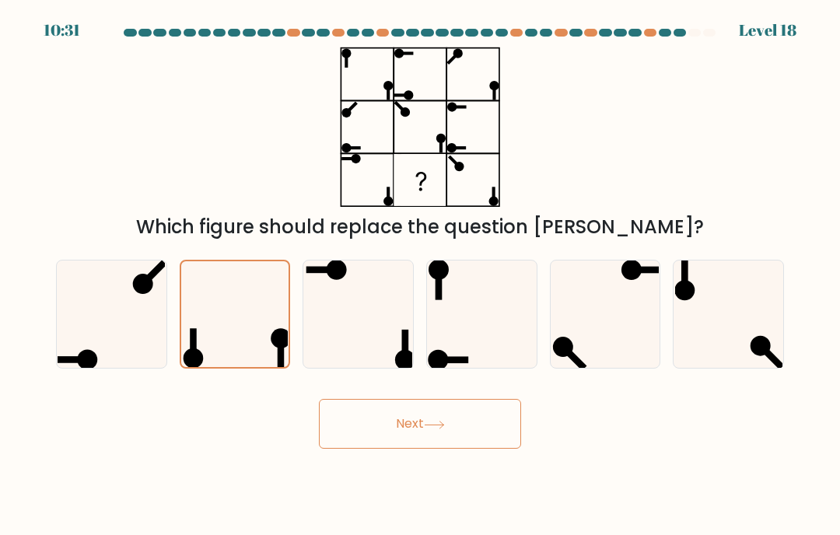
click at [447, 430] on button "Next" at bounding box center [420, 424] width 202 height 50
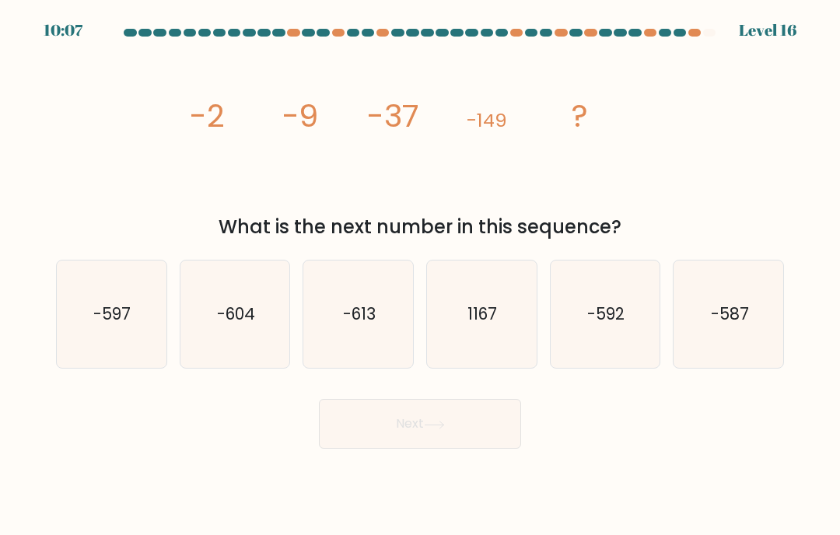
click at [608, 325] on text "-592" at bounding box center [605, 314] width 37 height 23
click at [421, 275] on input "e. -592" at bounding box center [420, 272] width 1 height 8
radio input "true"
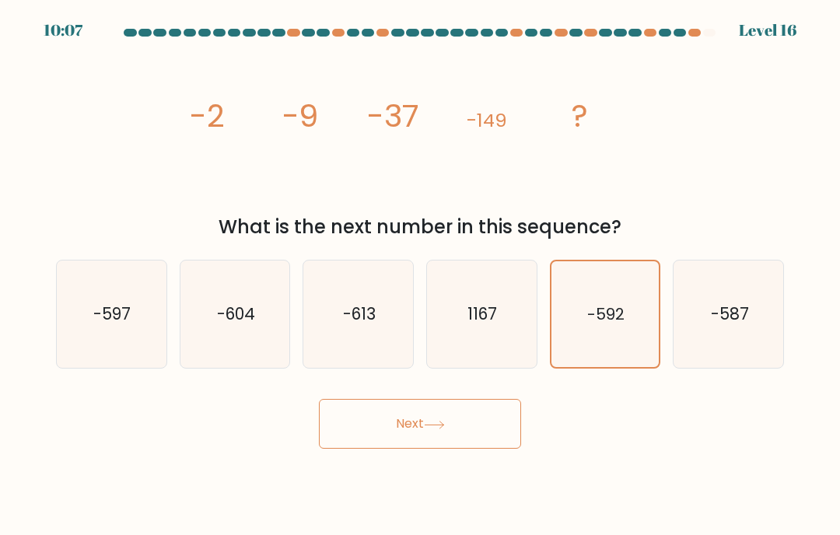
click at [476, 449] on button "Next" at bounding box center [420, 424] width 202 height 50
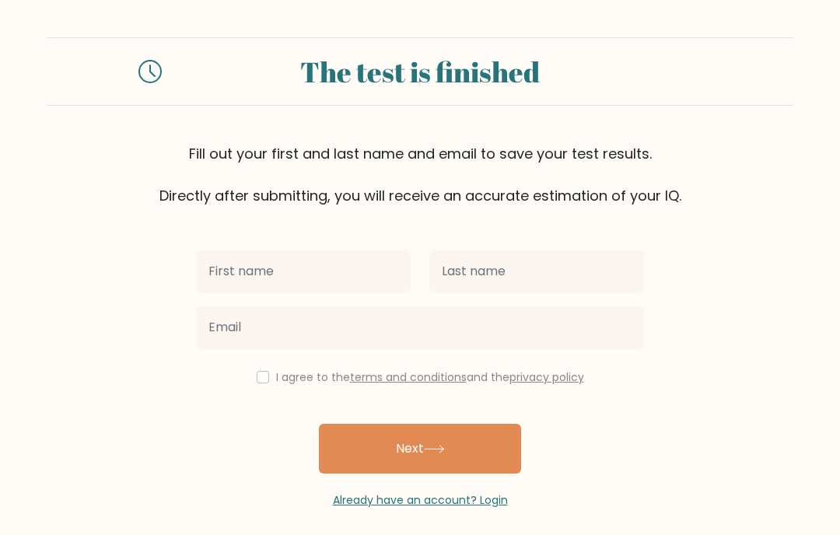
scroll to position [163, 0]
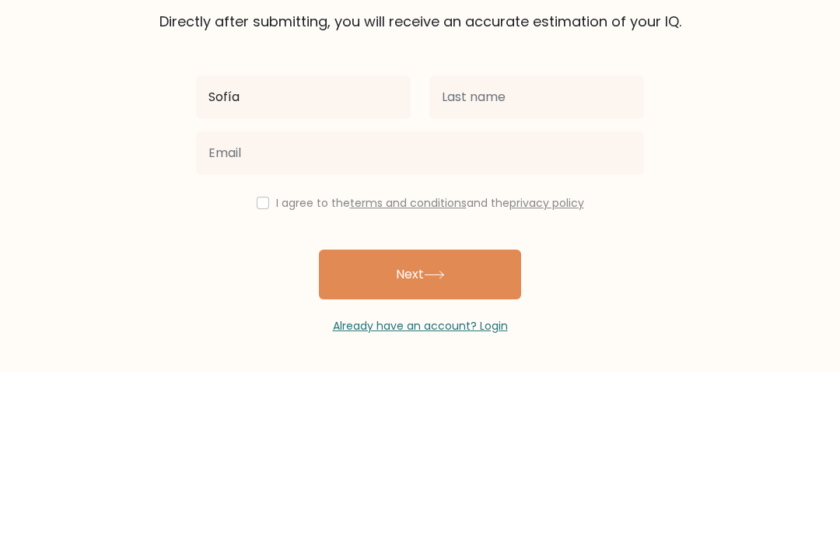
type input "Sofía"
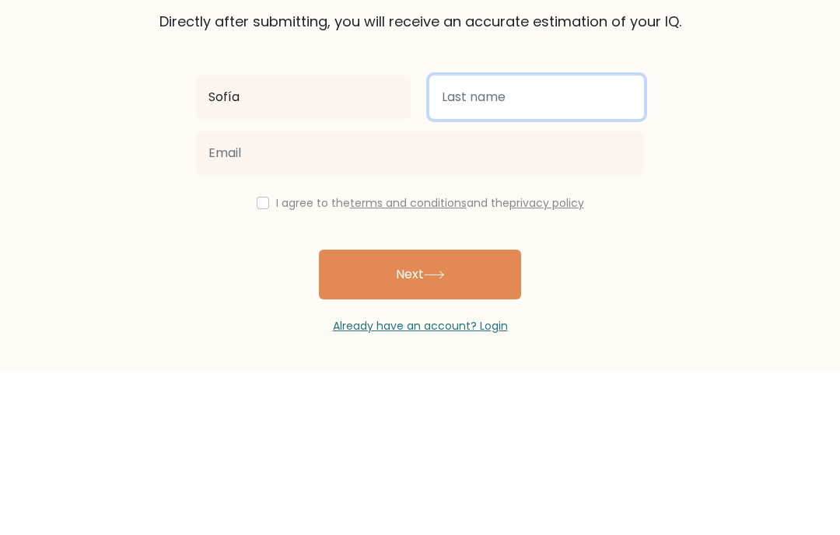
click at [514, 239] on input "text" at bounding box center [536, 261] width 215 height 44
type input "[PERSON_NAME]"
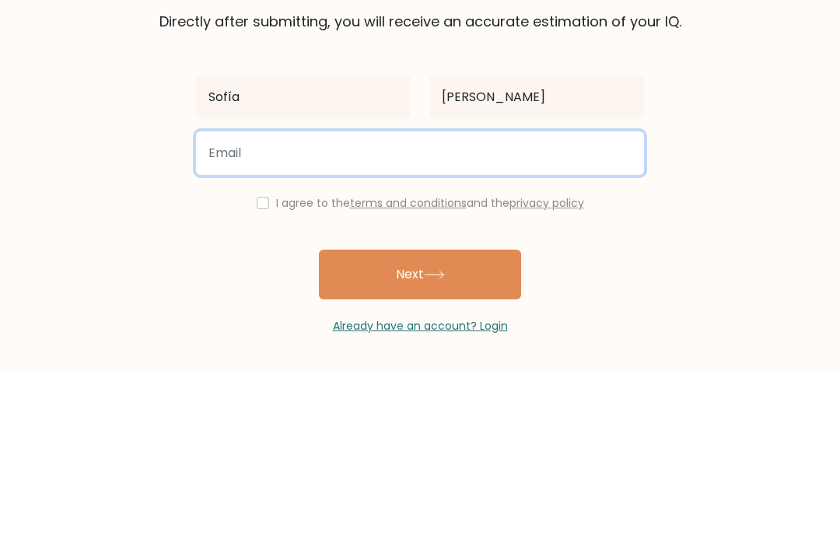
click at [559, 295] on input "email" at bounding box center [420, 317] width 448 height 44
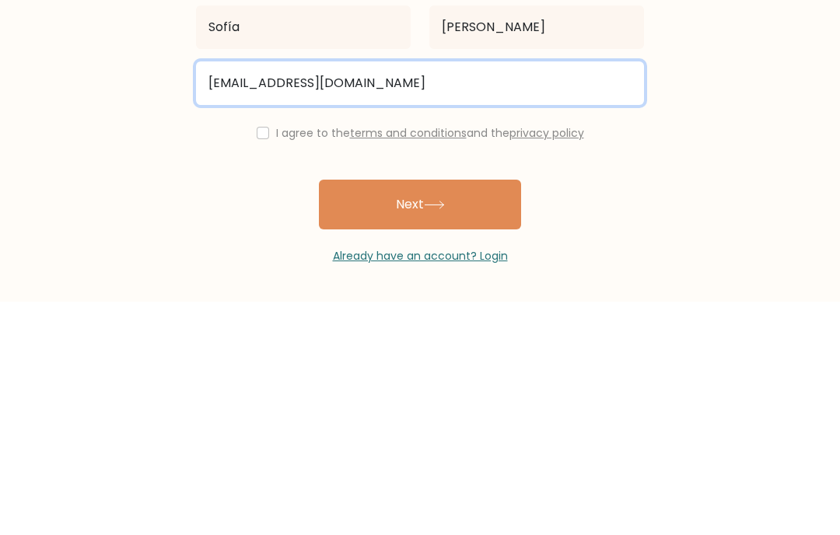
type input "garciabarbeitosofia@gmail.com"
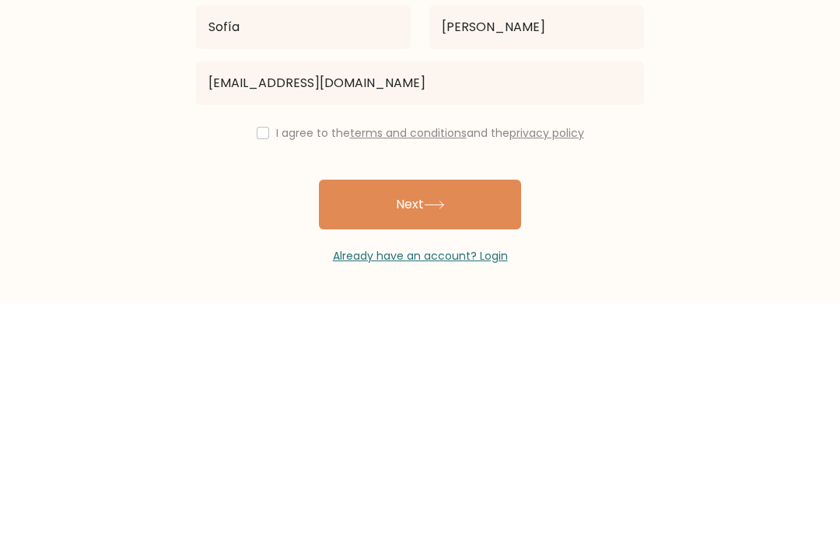
click at [257, 360] on input "checkbox" at bounding box center [263, 366] width 12 height 12
checkbox input "true"
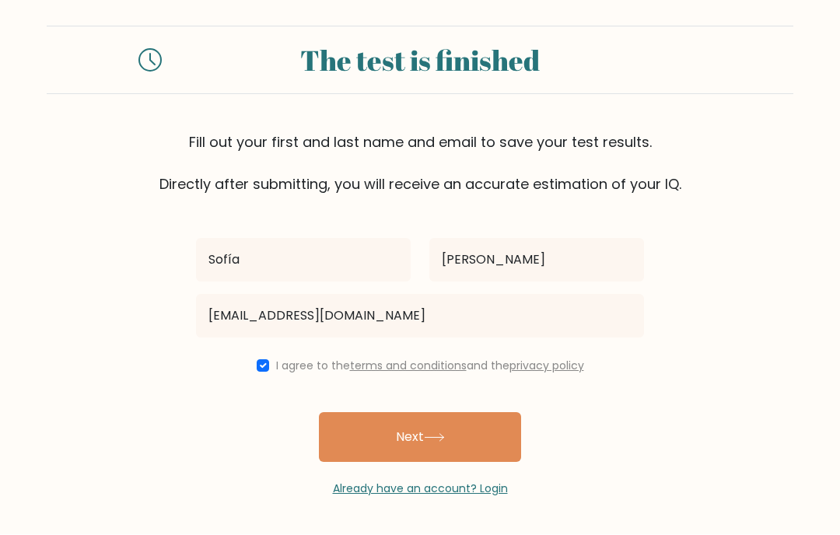
click at [470, 413] on button "Next" at bounding box center [420, 438] width 202 height 50
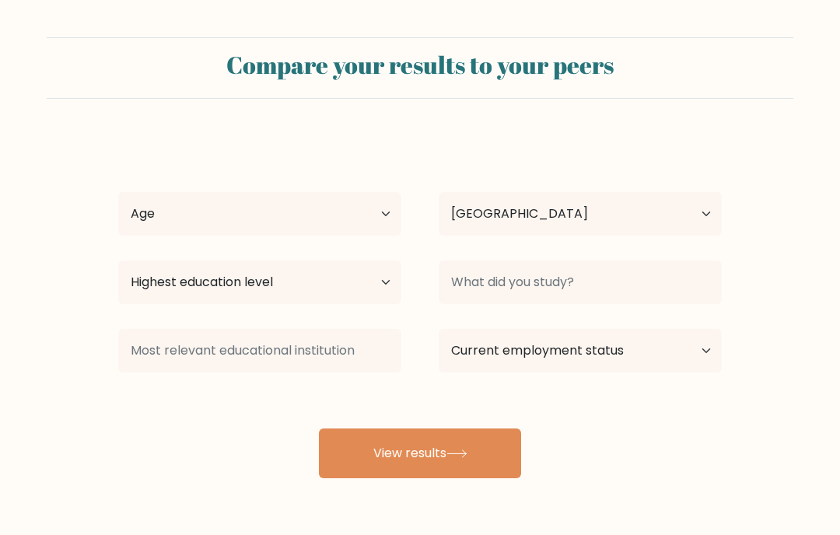
select select "ES"
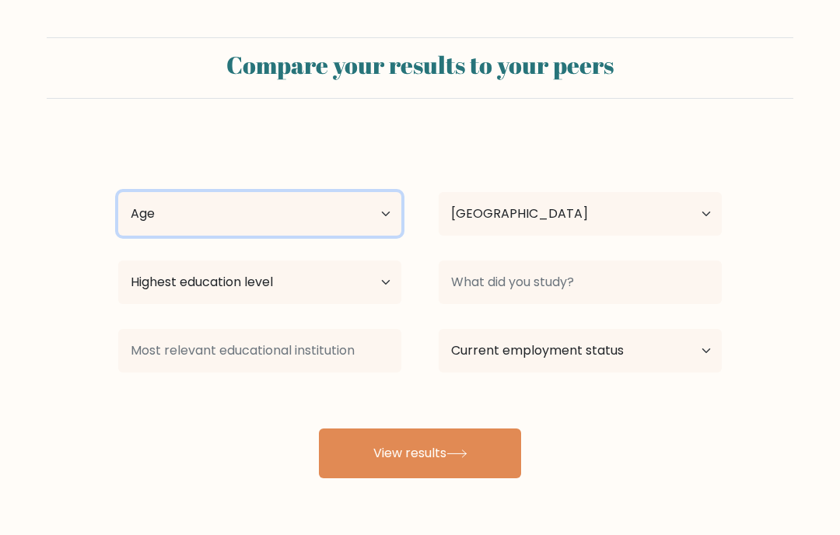
click at [379, 215] on select "Age Under [DEMOGRAPHIC_DATA] [DEMOGRAPHIC_DATA] [DEMOGRAPHIC_DATA] [DEMOGRAPHIC…" at bounding box center [259, 214] width 283 height 44
select select "min_18"
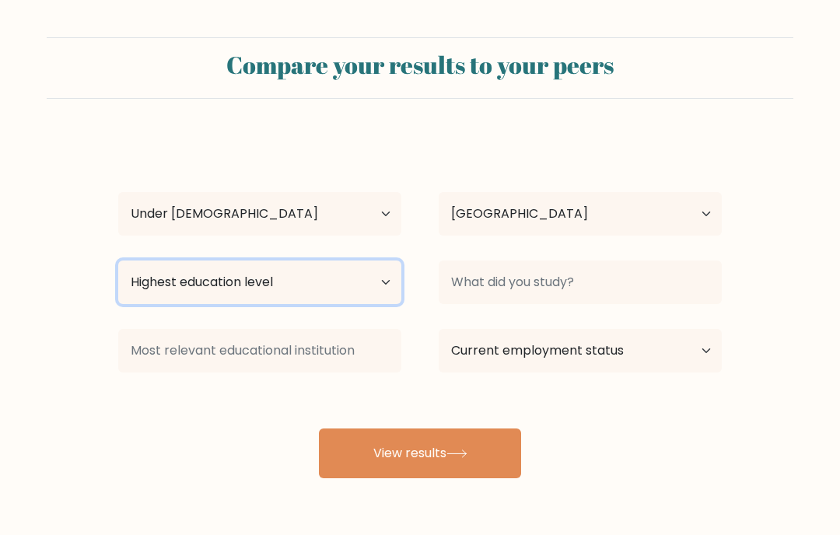
click at [367, 285] on select "Highest education level No schooling Primary Lower Secondary Upper Secondary Oc…" at bounding box center [259, 283] width 283 height 44
select select "upper_secondary"
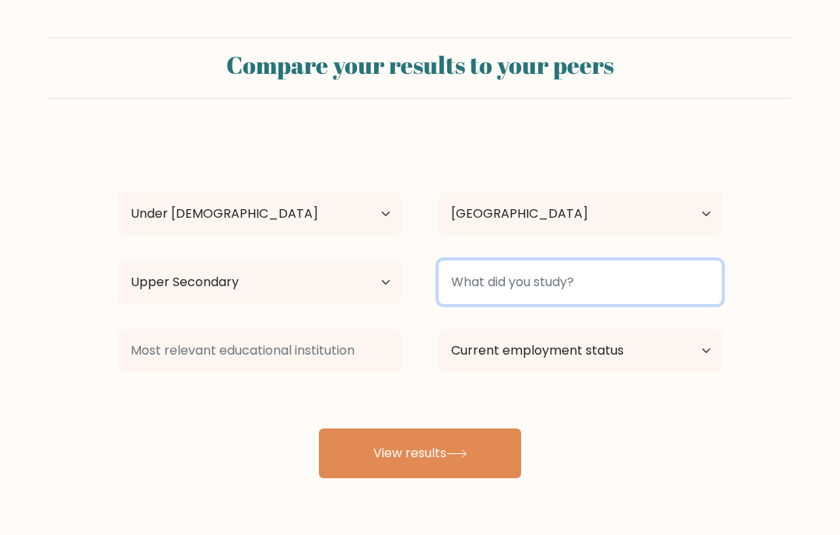
click at [688, 292] on input at bounding box center [580, 283] width 283 height 44
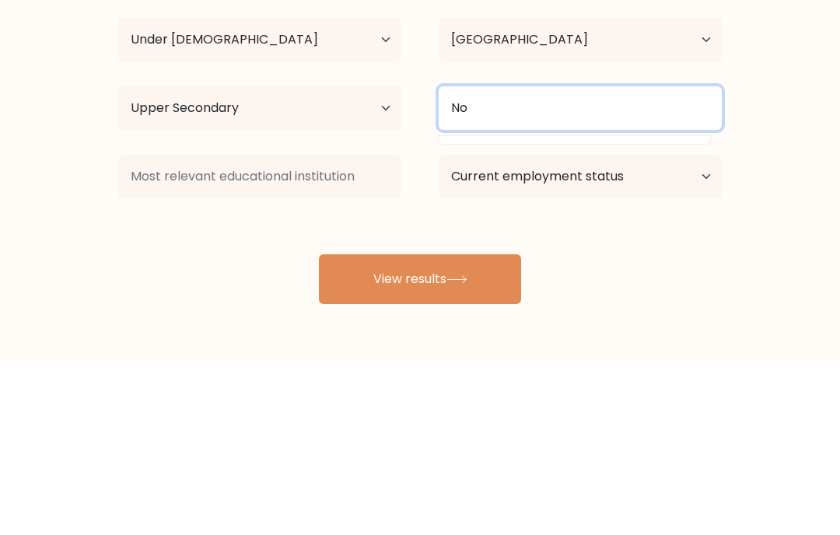
type input "N"
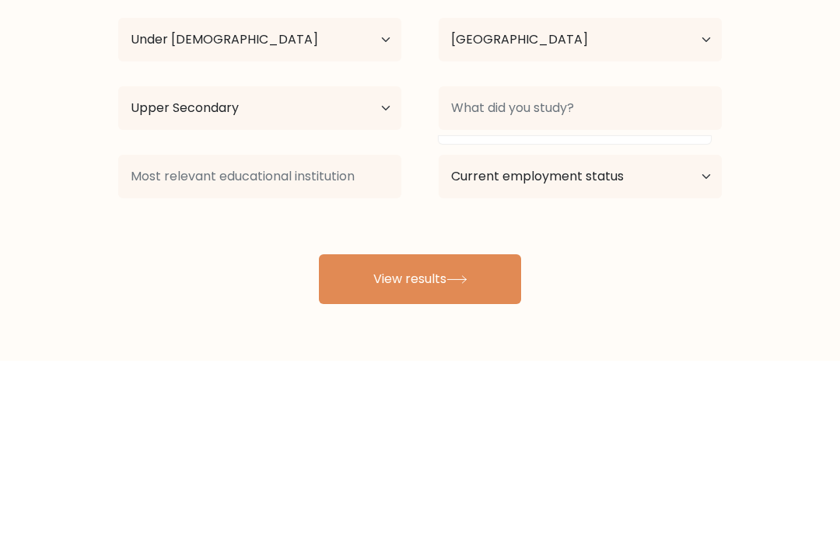
scroll to position [57, 0]
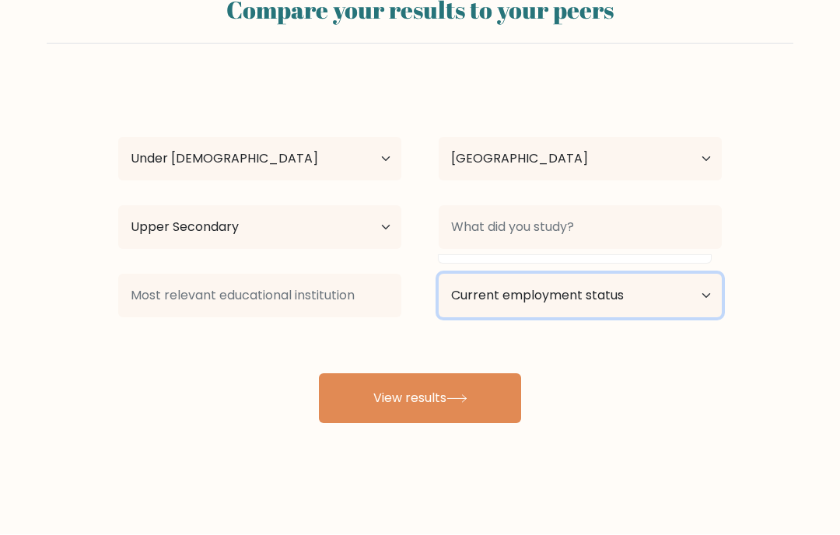
click at [695, 294] on select "Current employment status Employed Student Retired Other / prefer not to answer" at bounding box center [580, 297] width 283 height 44
select select "student"
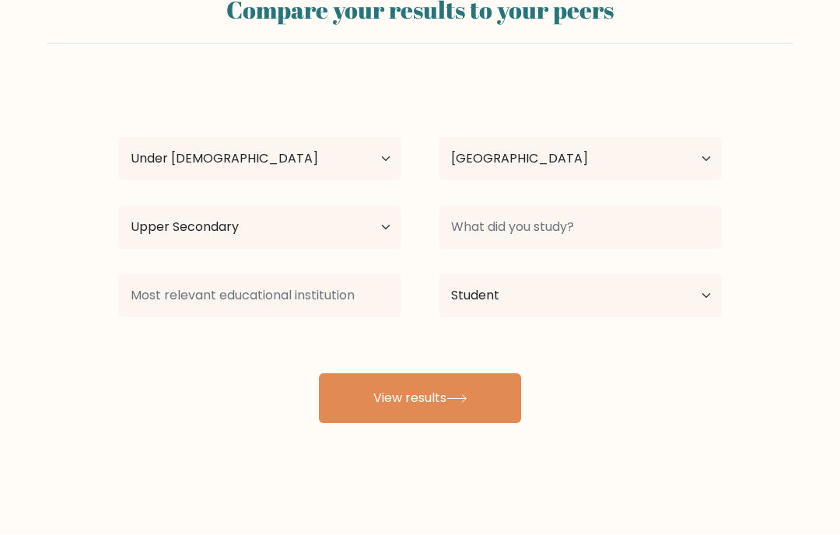
click at [442, 400] on button "View results" at bounding box center [420, 399] width 202 height 50
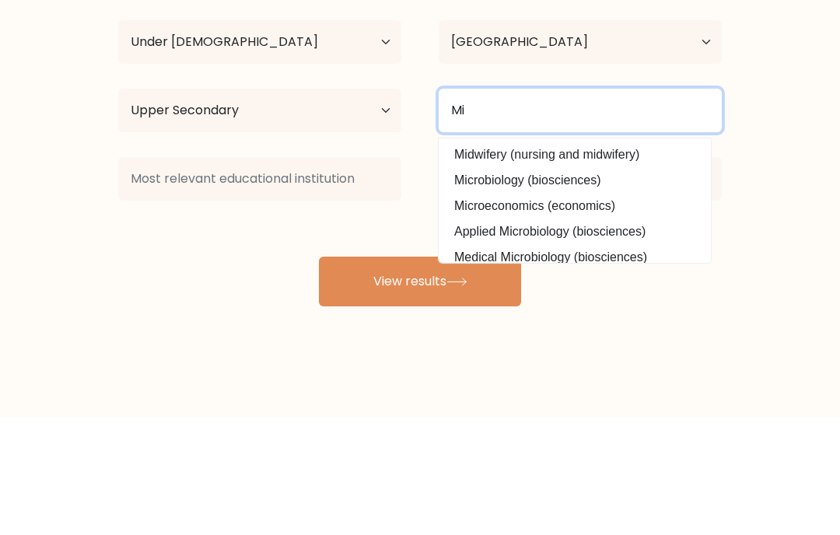
type input "M"
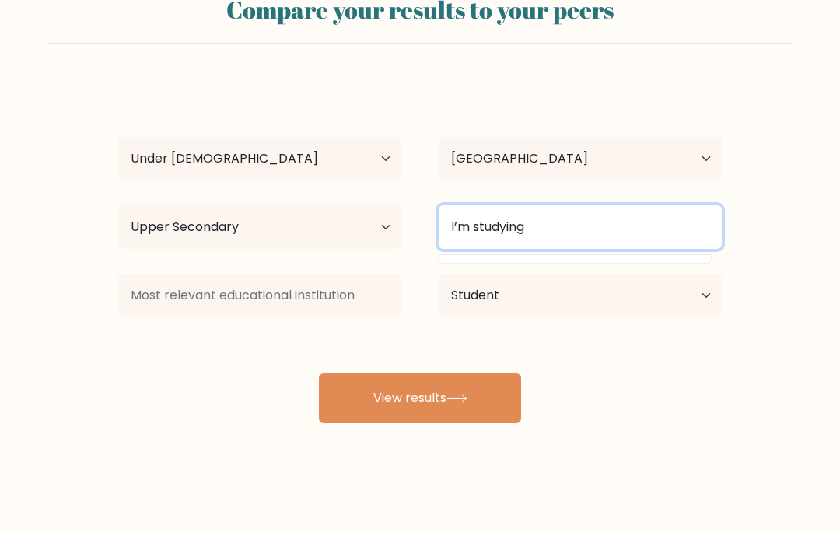
type input "I’m studying"
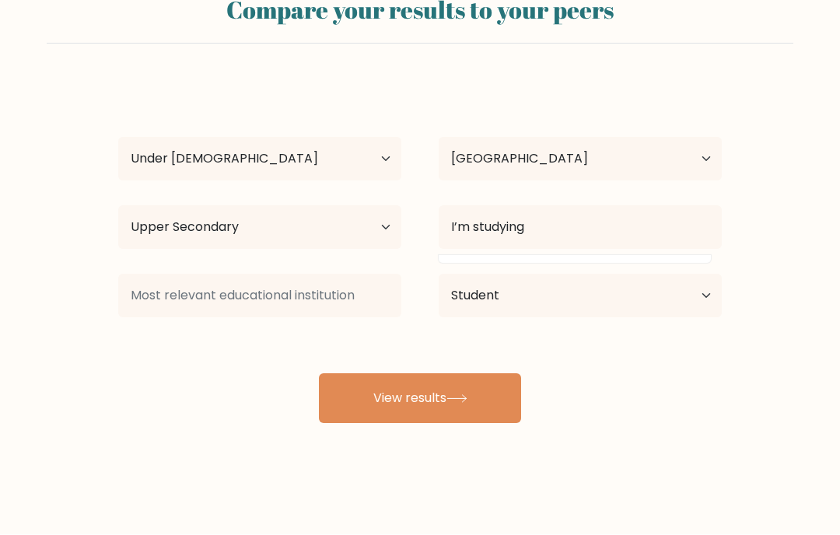
click at [482, 390] on button "View results" at bounding box center [420, 399] width 202 height 50
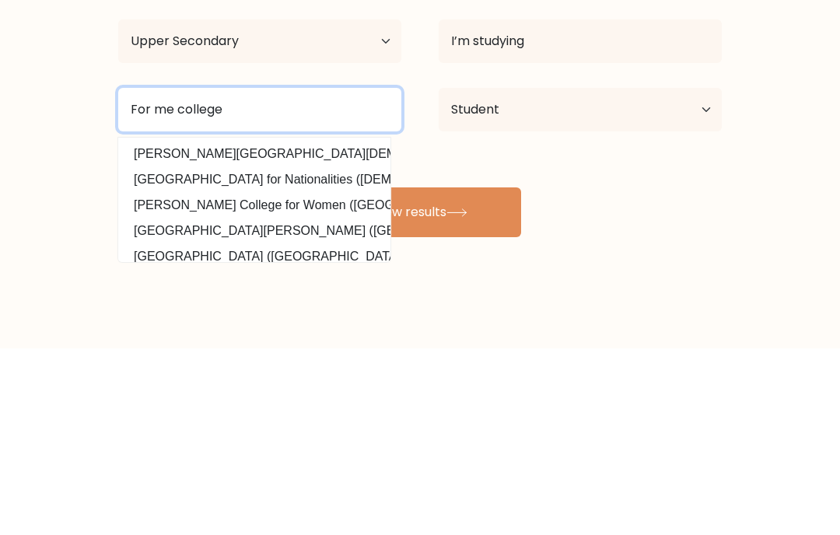
type input "For me college"
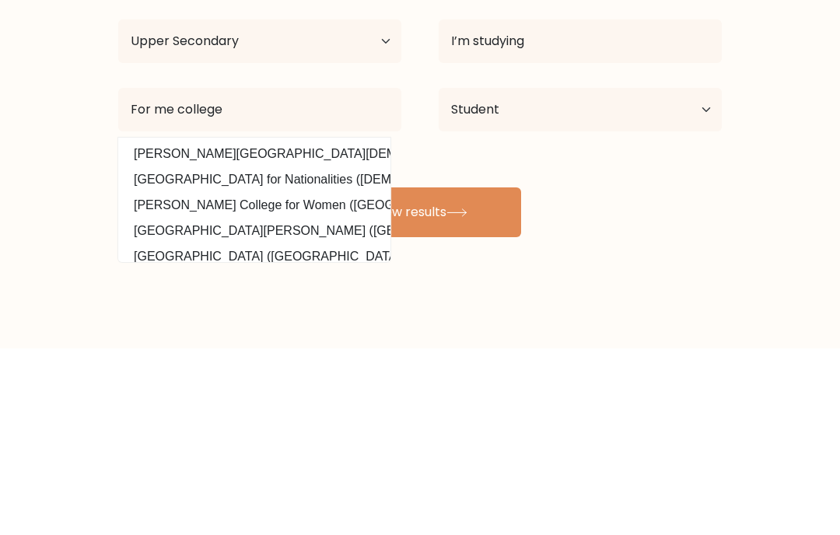
click at [495, 374] on button "View results" at bounding box center [420, 399] width 202 height 50
